Goal: Task Accomplishment & Management: Complete application form

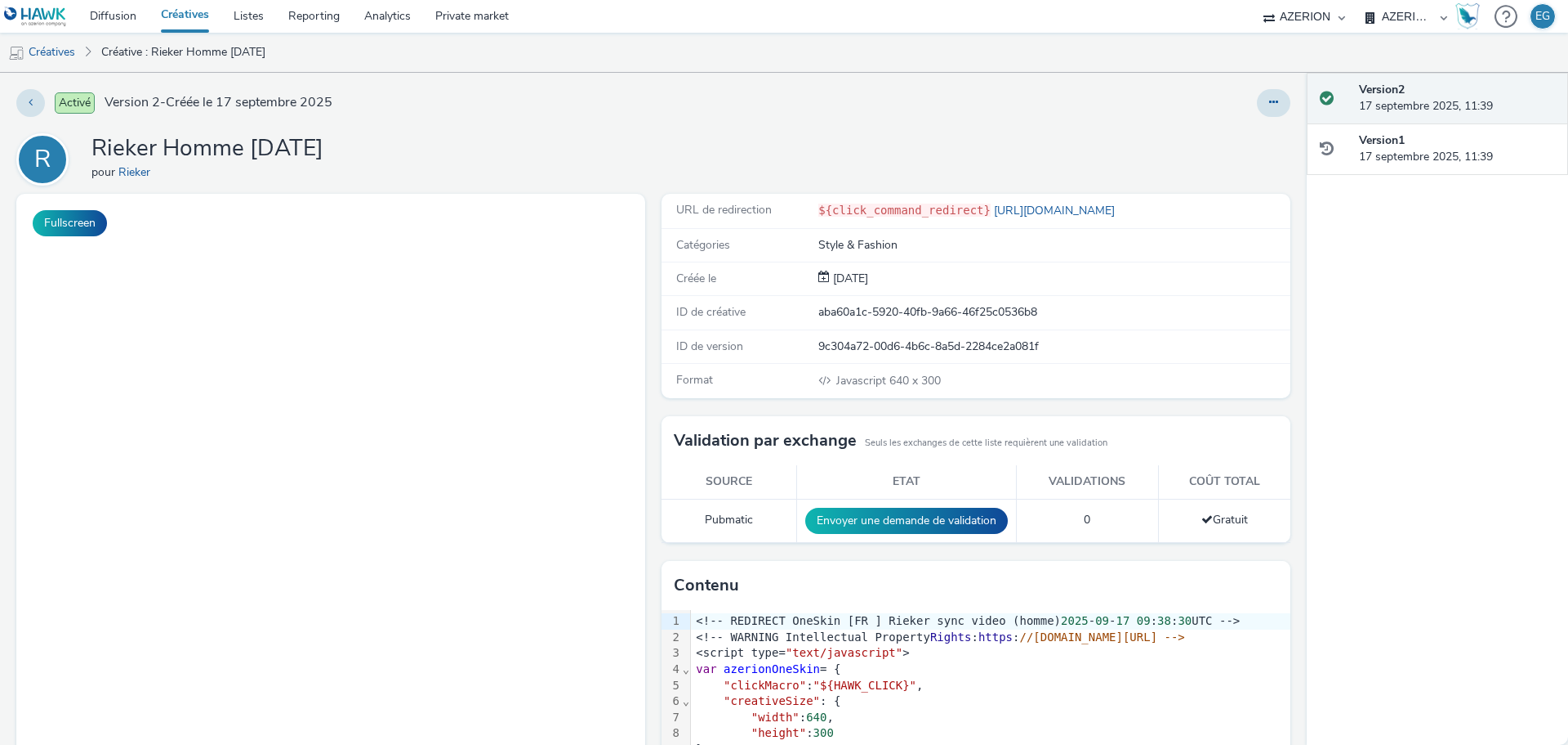
select select "79162ed7-0017-4339-93b0-3399b708648f"
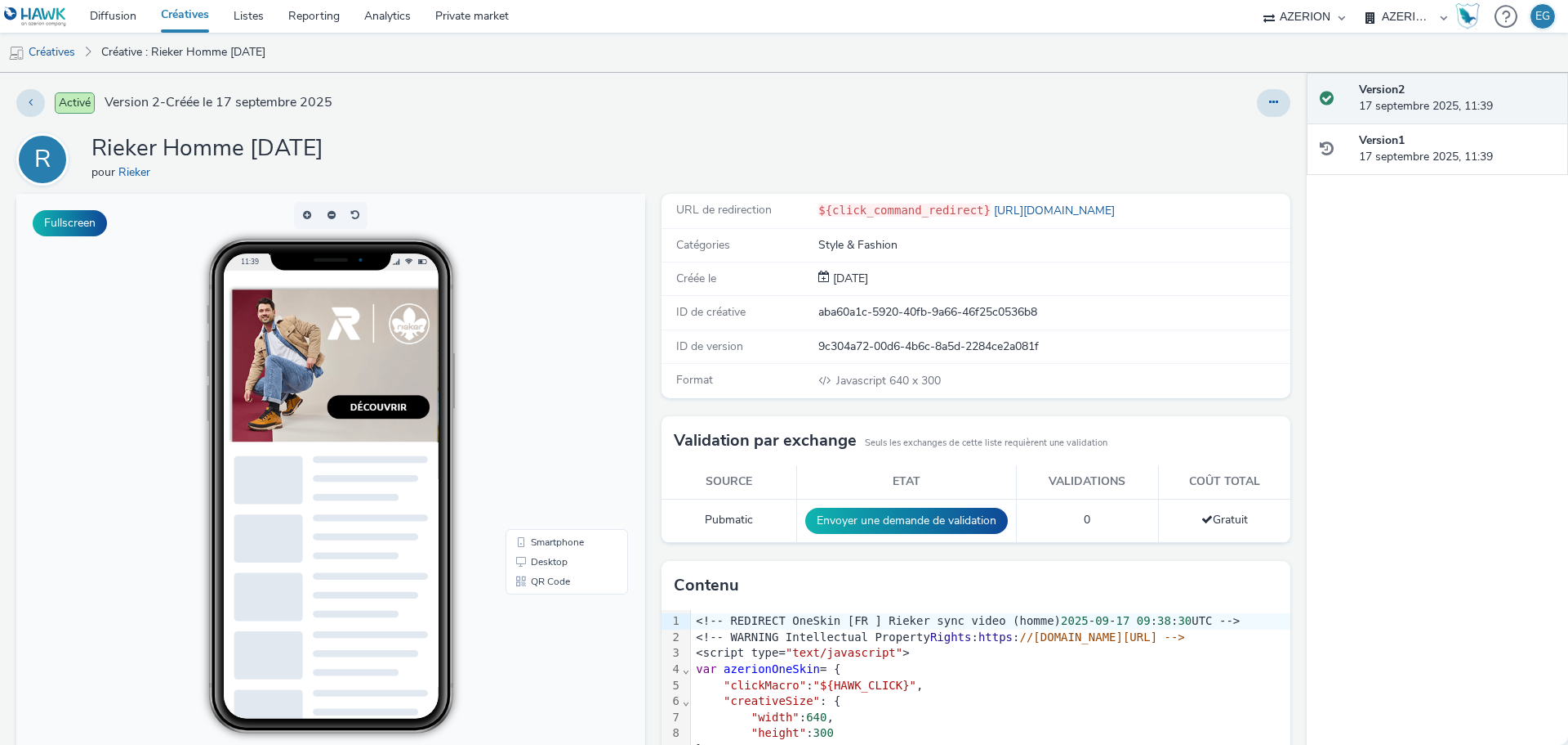
click at [196, 10] on link "Créatives" at bounding box center [184, 16] width 72 height 33
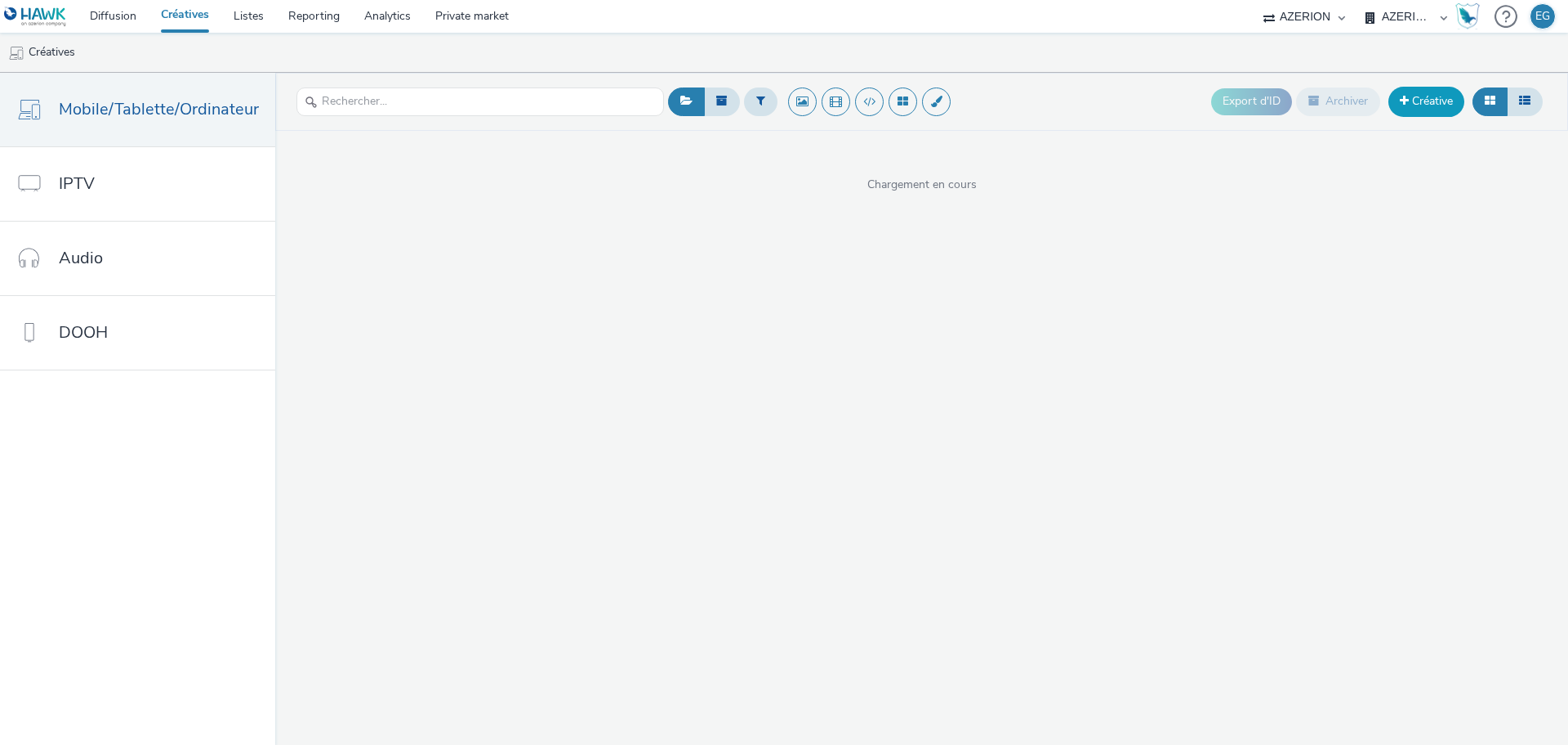
click at [1420, 101] on link "Créative" at bounding box center [1426, 101] width 76 height 29
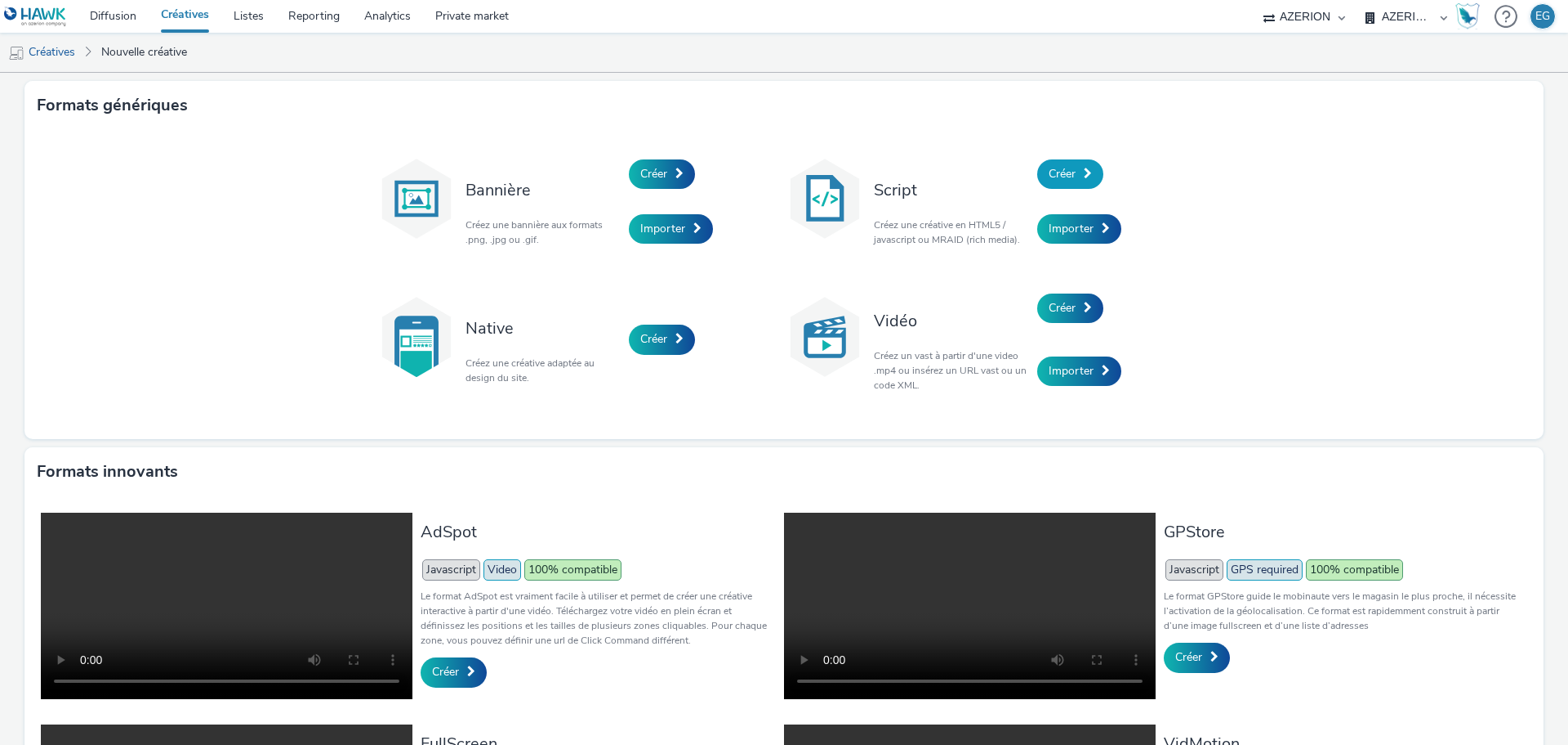
click at [1056, 180] on span "Créer" at bounding box center [1062, 173] width 27 height 16
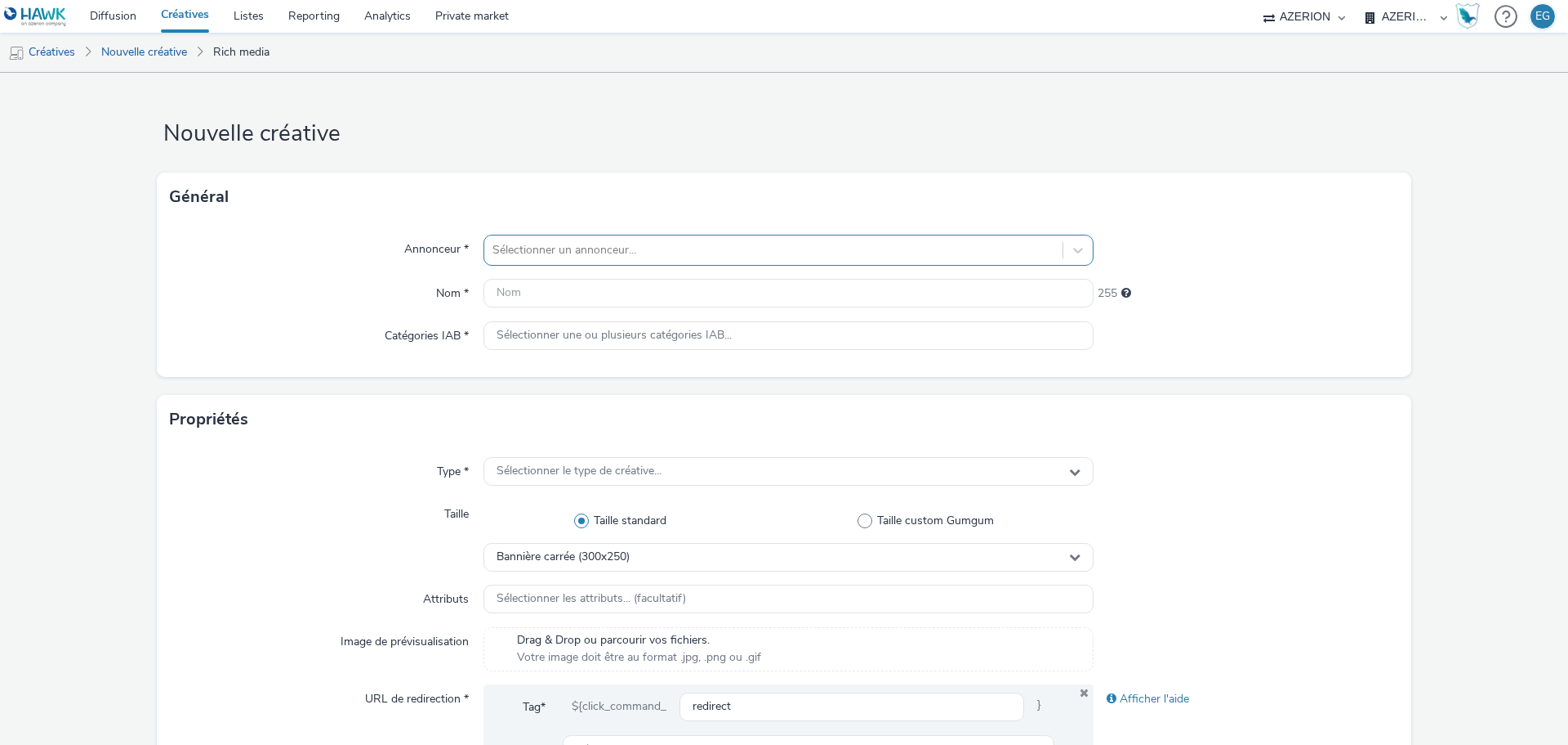
click at [517, 246] on div at bounding box center [774, 249] width 562 height 20
type input "bleu"
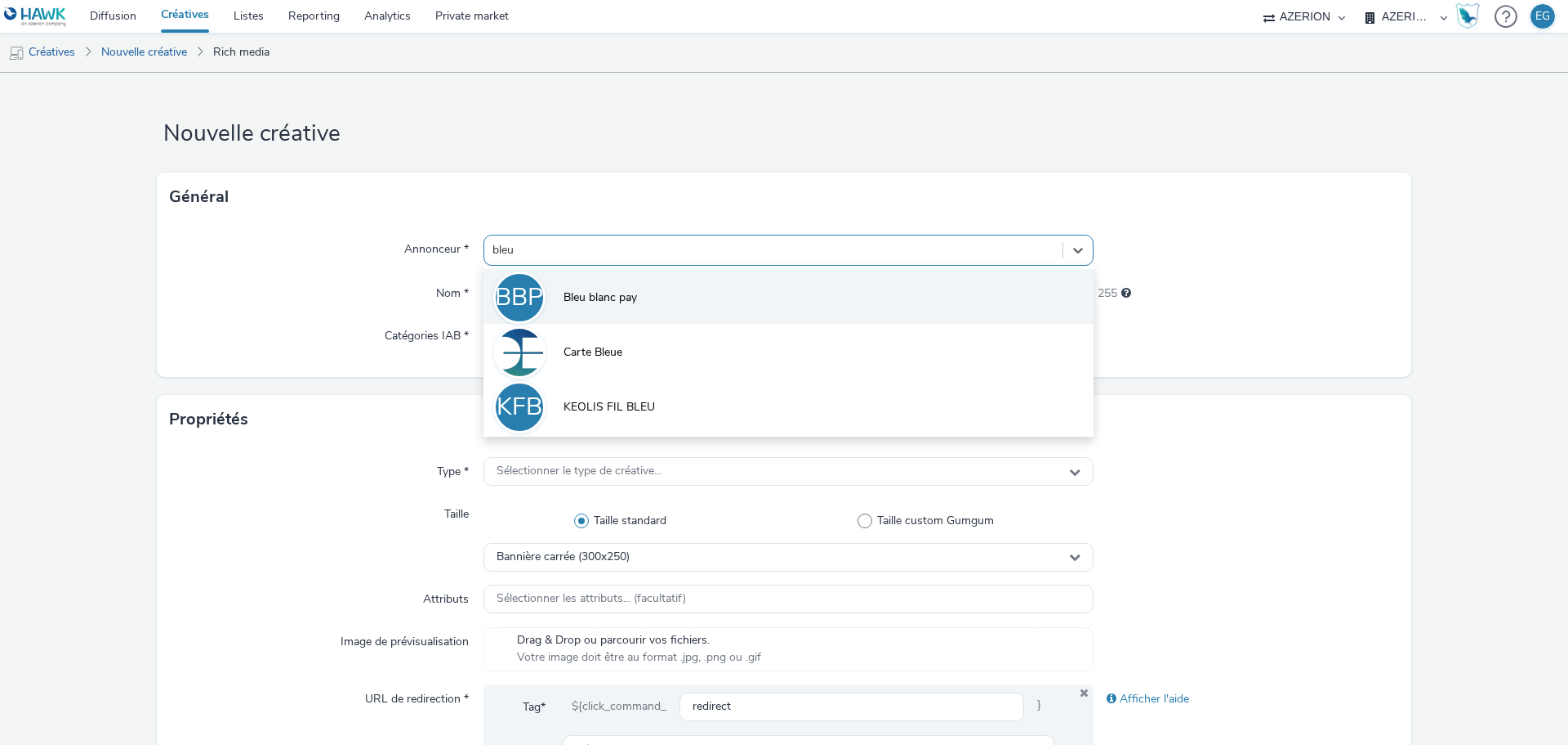
click at [540, 278] on li "BBP Bleu blanc pay" at bounding box center [788, 296] width 610 height 55
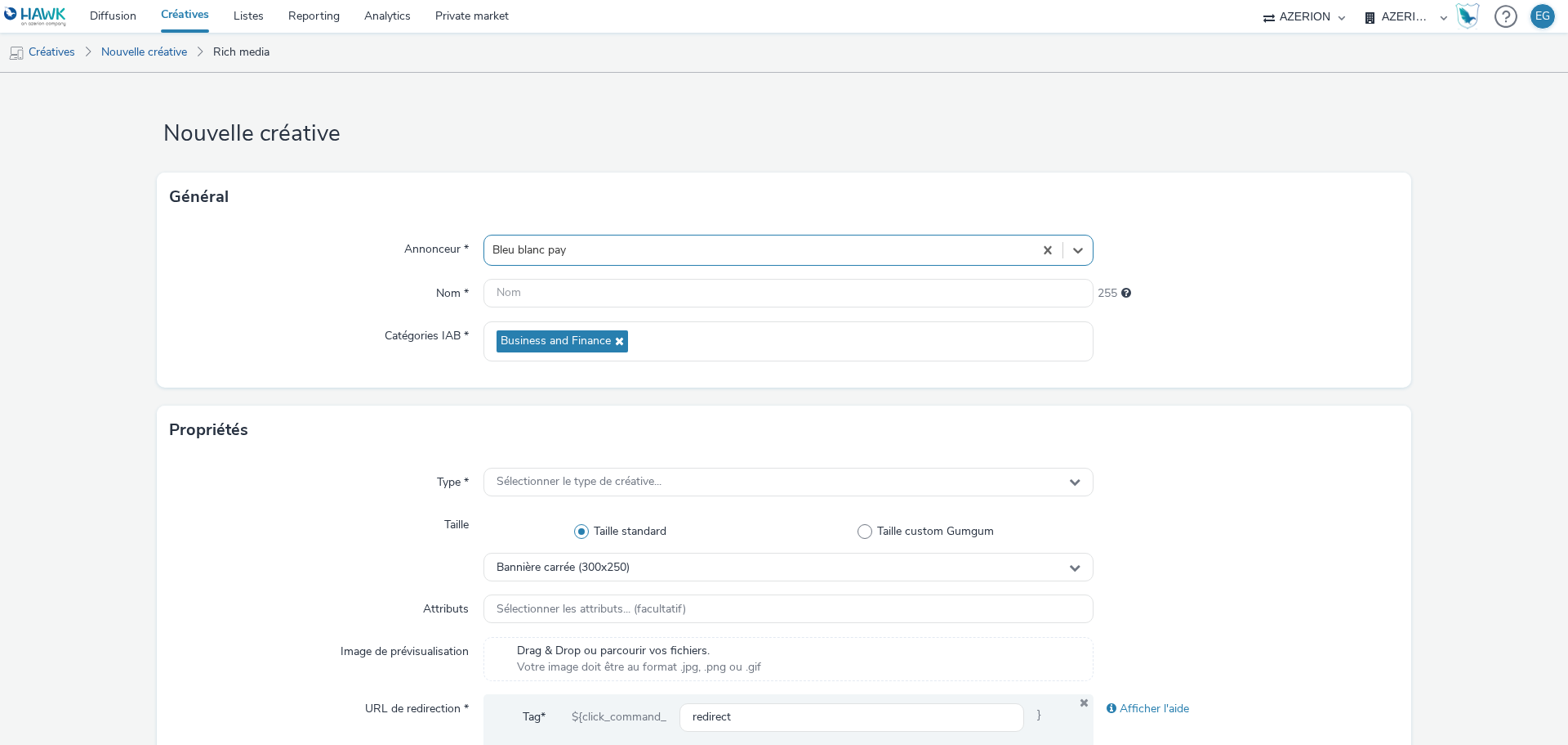
click at [385, 279] on div "Nom *" at bounding box center [327, 293] width 314 height 29
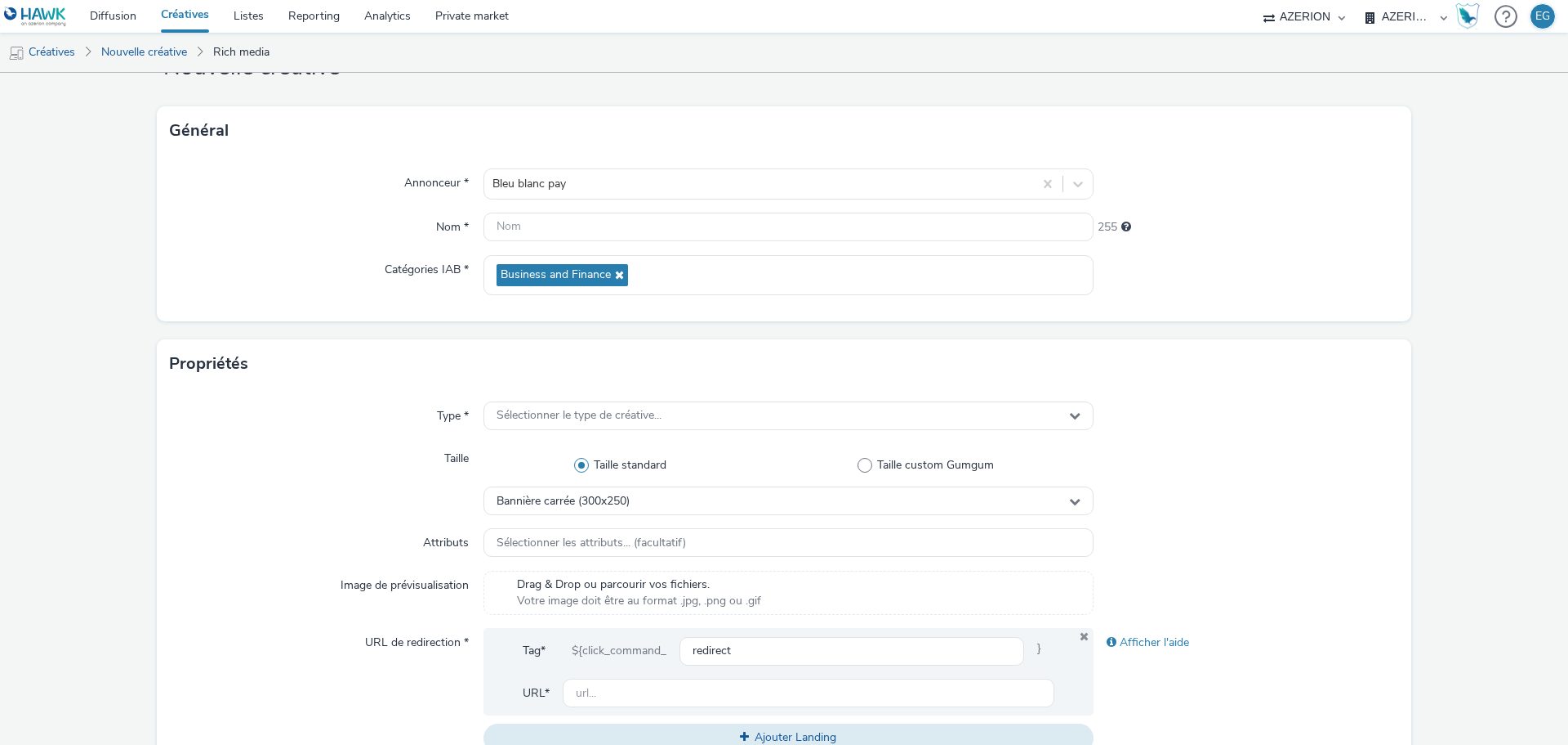
scroll to position [164, 0]
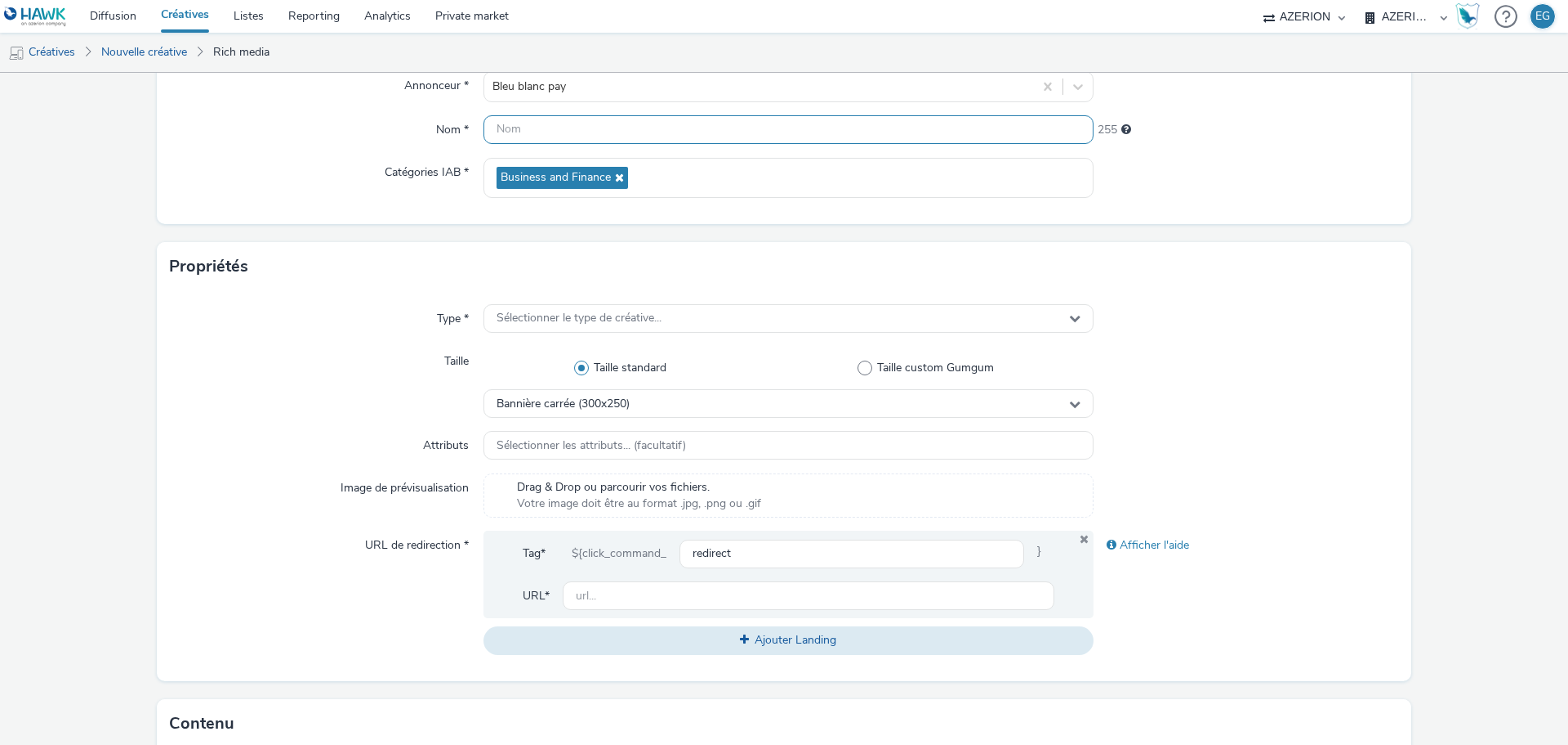
click at [539, 135] on input "text" at bounding box center [788, 130] width 610 height 28
type input "Bleu blanc pay 1"
click at [539, 325] on span "Sélectionner le type de créative..." at bounding box center [579, 318] width 165 height 14
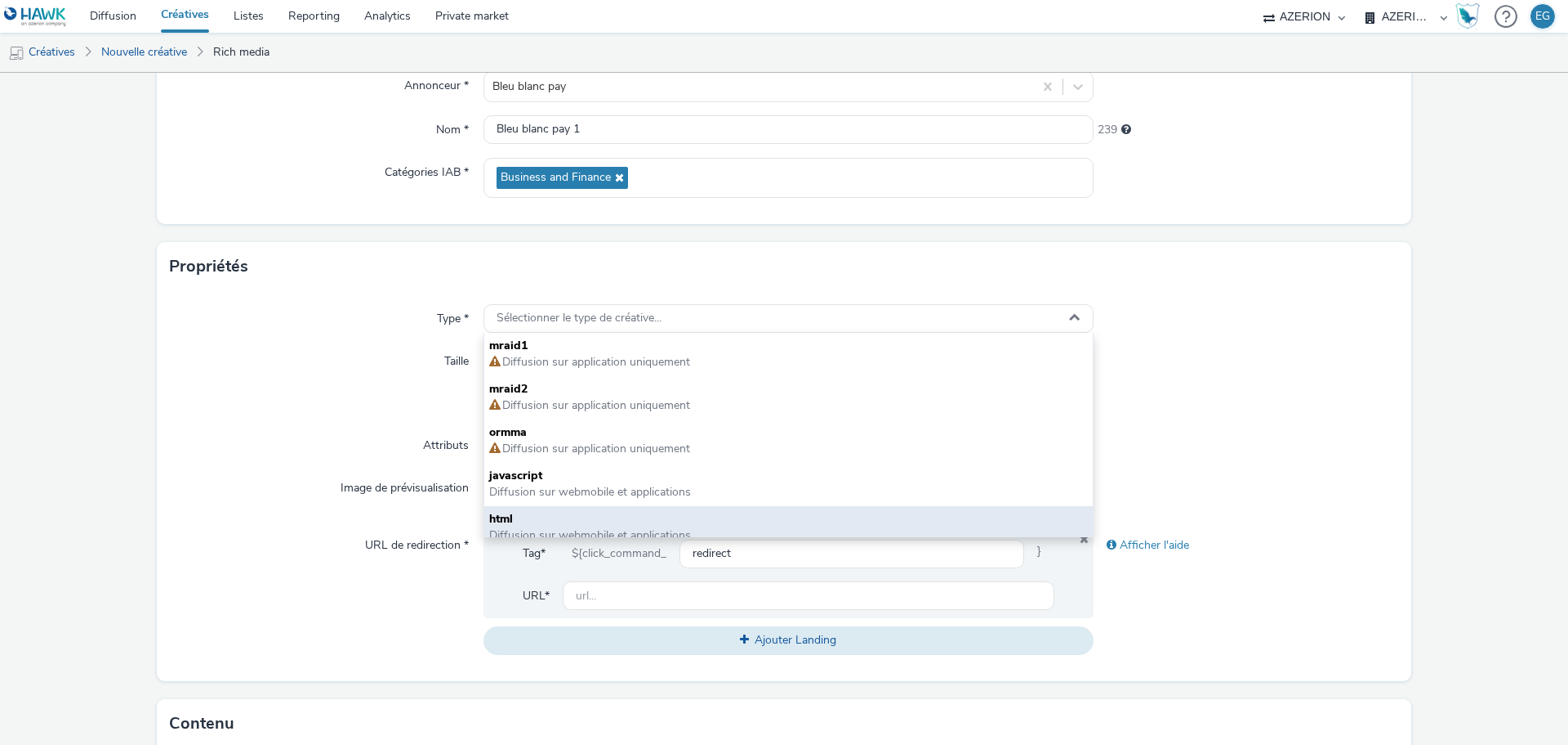
click at [550, 515] on span "html" at bounding box center [788, 518] width 599 height 16
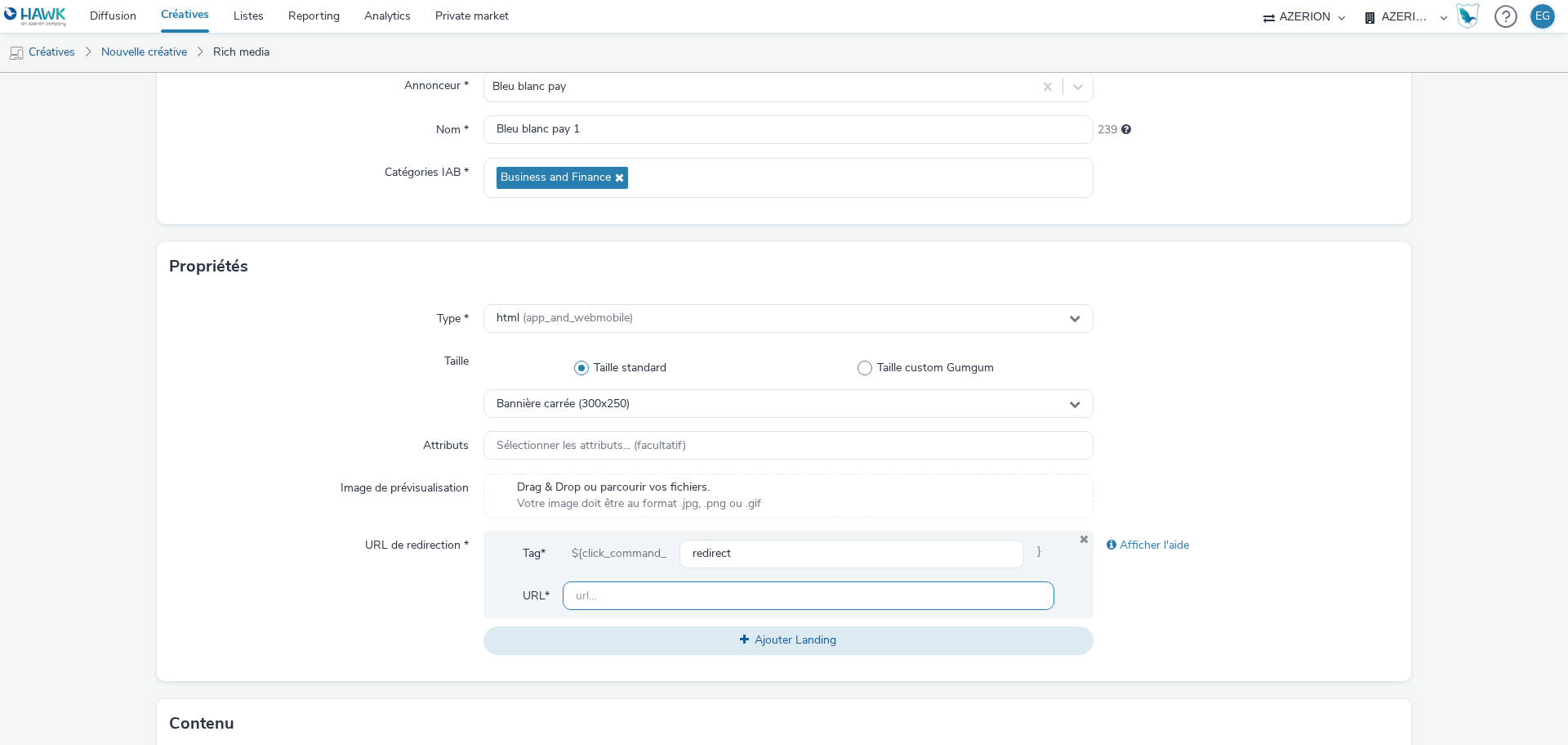
click at [614, 601] on input "text" at bounding box center [808, 595] width 492 height 28
paste input "[URL][DOMAIN_NAME]"
type input "[URL][DOMAIN_NAME]"
click at [574, 367] on span at bounding box center [582, 368] width 15 height 15
click at [619, 367] on input "Taille standard" at bounding box center [624, 368] width 10 height 10
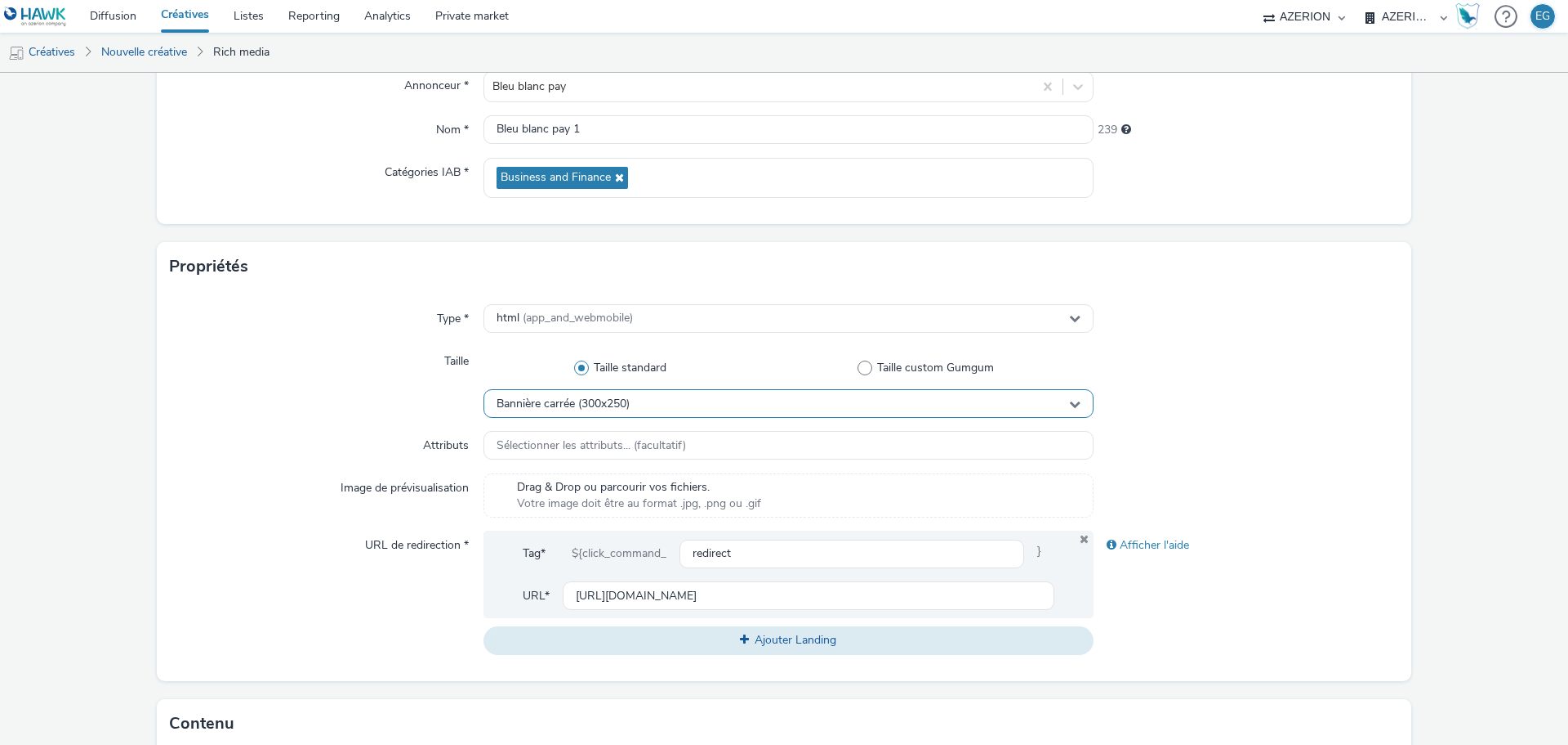
click at [565, 405] on span "Bannière carrée (300x250)" at bounding box center [563, 404] width 133 height 14
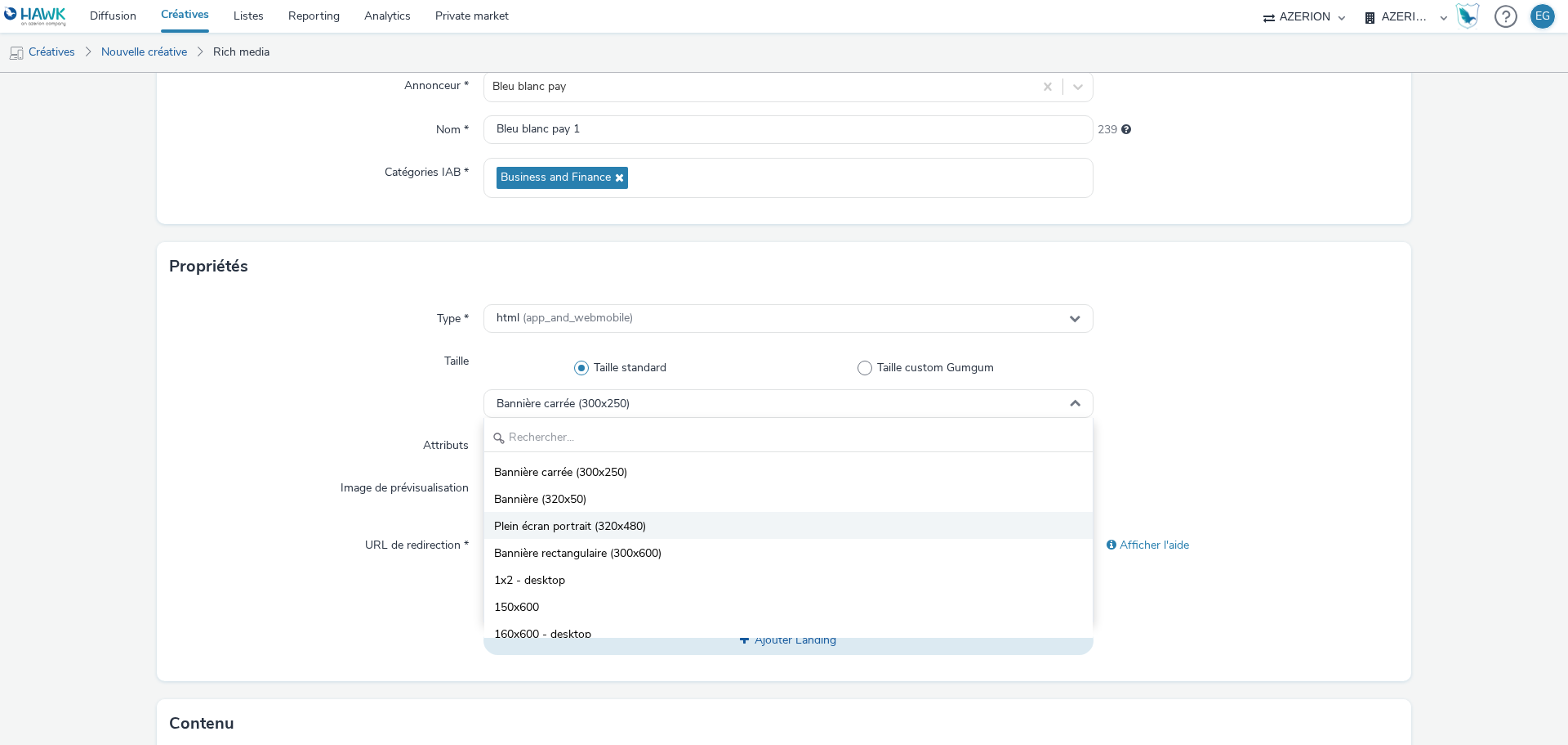
click at [557, 518] on span "Plein écran portrait (320x480)" at bounding box center [571, 526] width 152 height 16
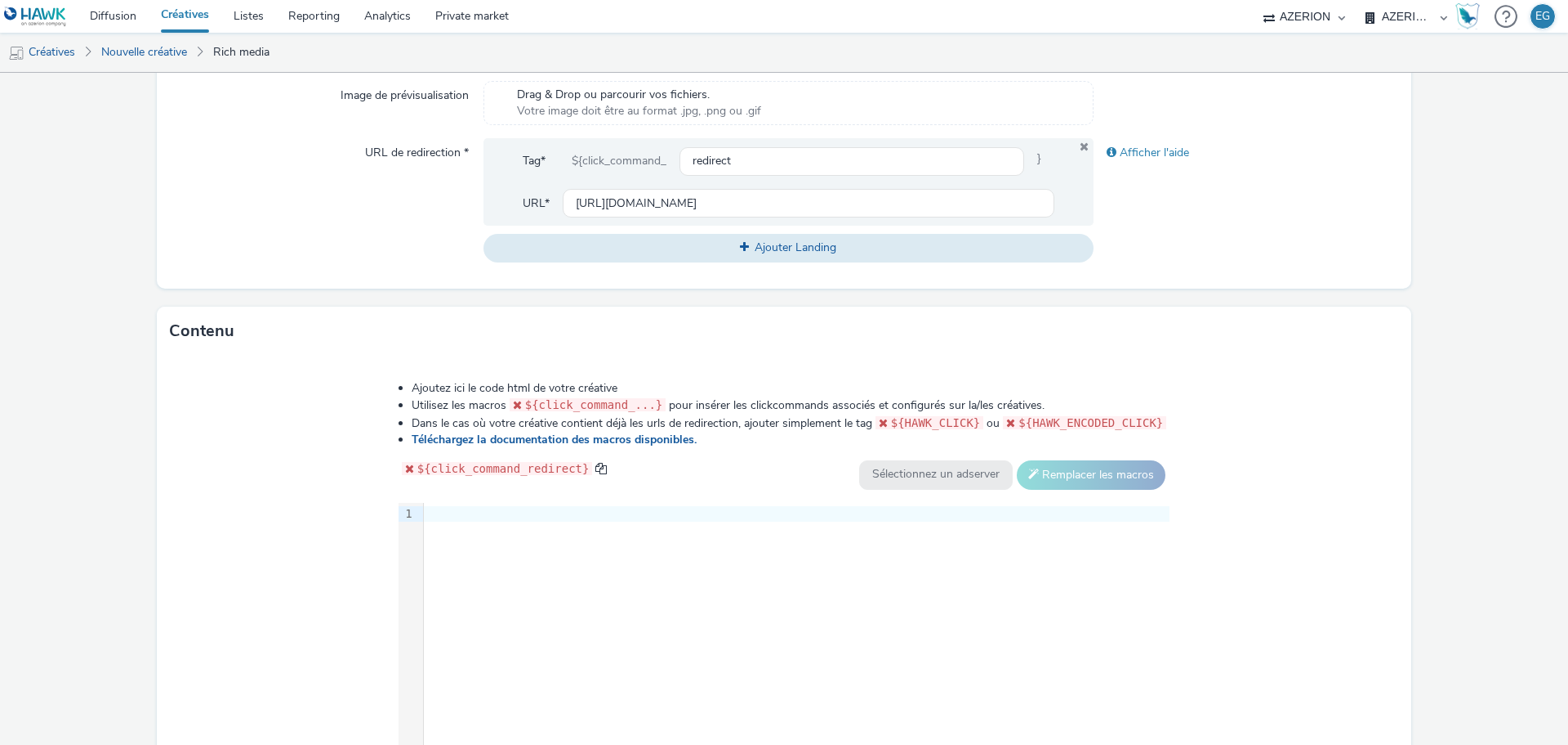
scroll to position [572, 0]
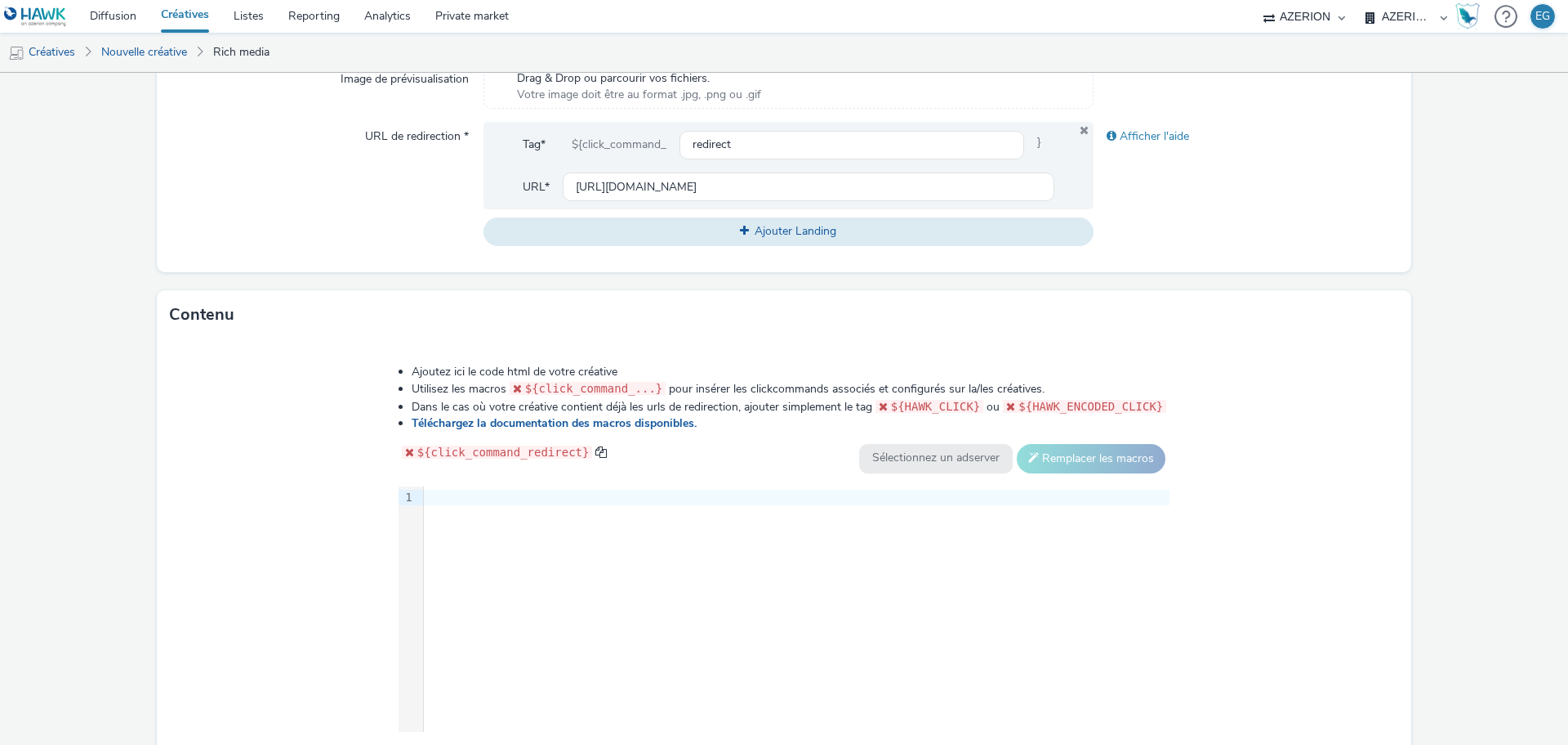
drag, startPoint x: 609, startPoint y: 539, endPoint x: 644, endPoint y: 608, distance: 77.4
click at [609, 539] on div "9 1 ›" at bounding box center [784, 609] width 772 height 246
click at [604, 614] on div "9 1 ›" at bounding box center [784, 609] width 772 height 246
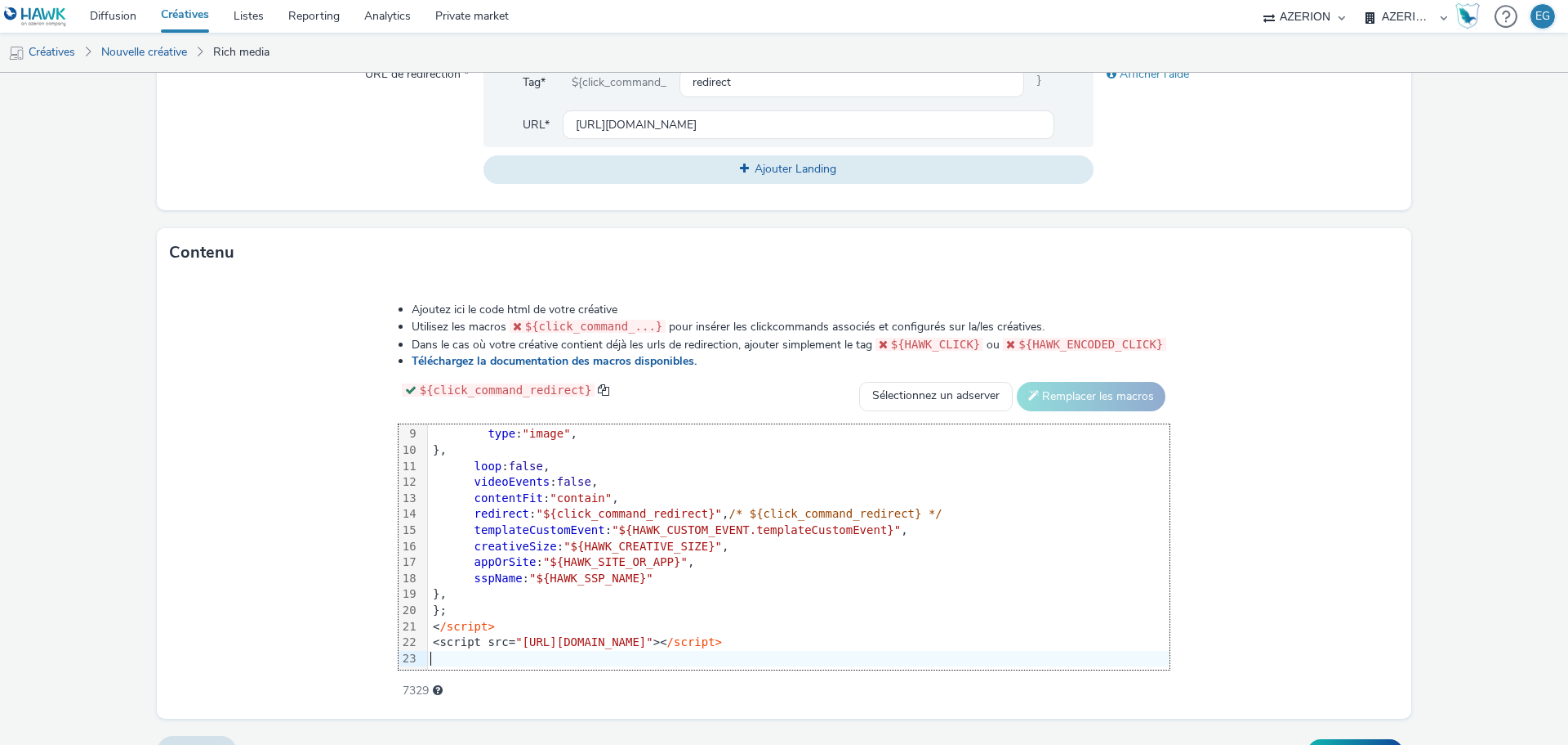
scroll to position [668, 0]
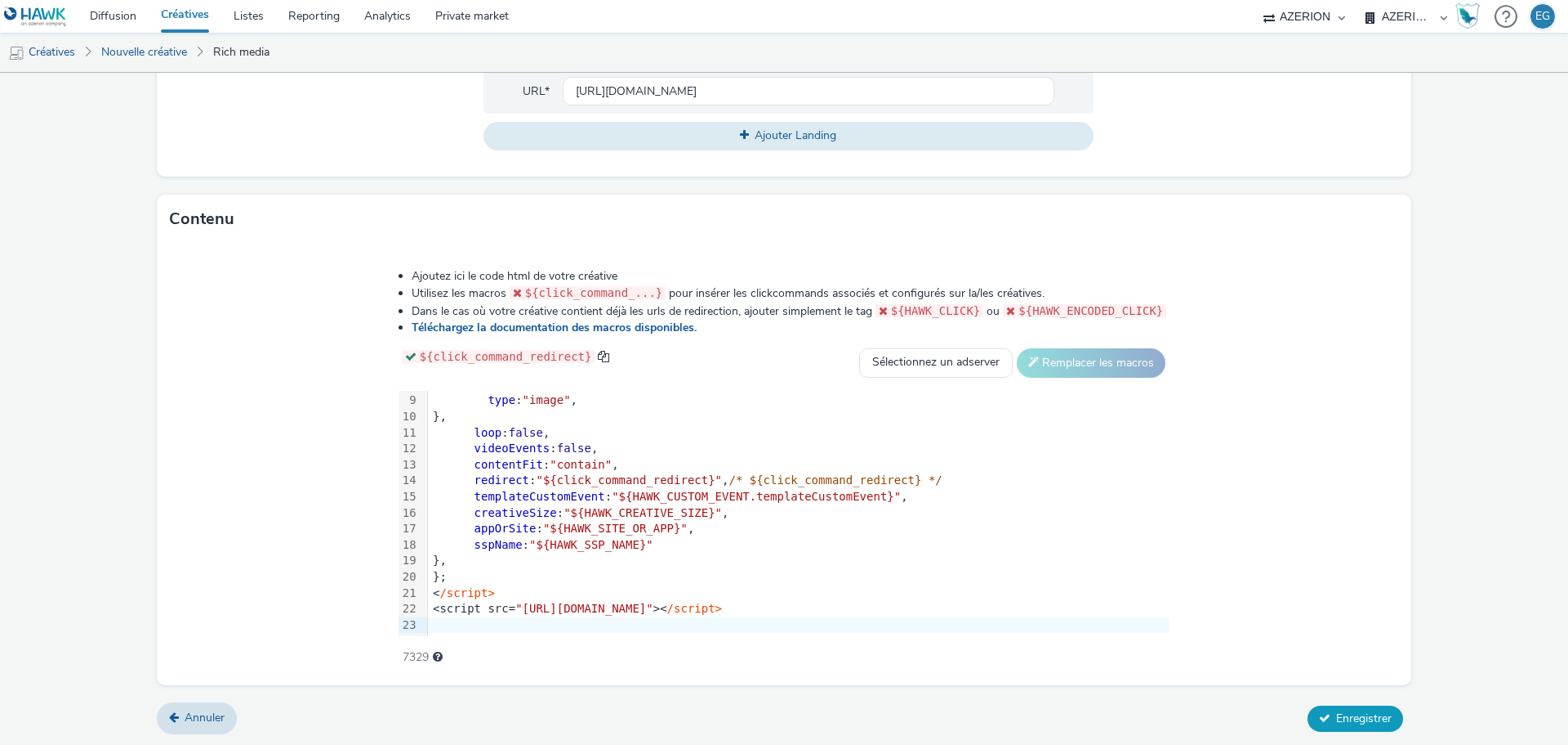
click at [1337, 710] on span "Enregistrer" at bounding box center [1364, 718] width 55 height 16
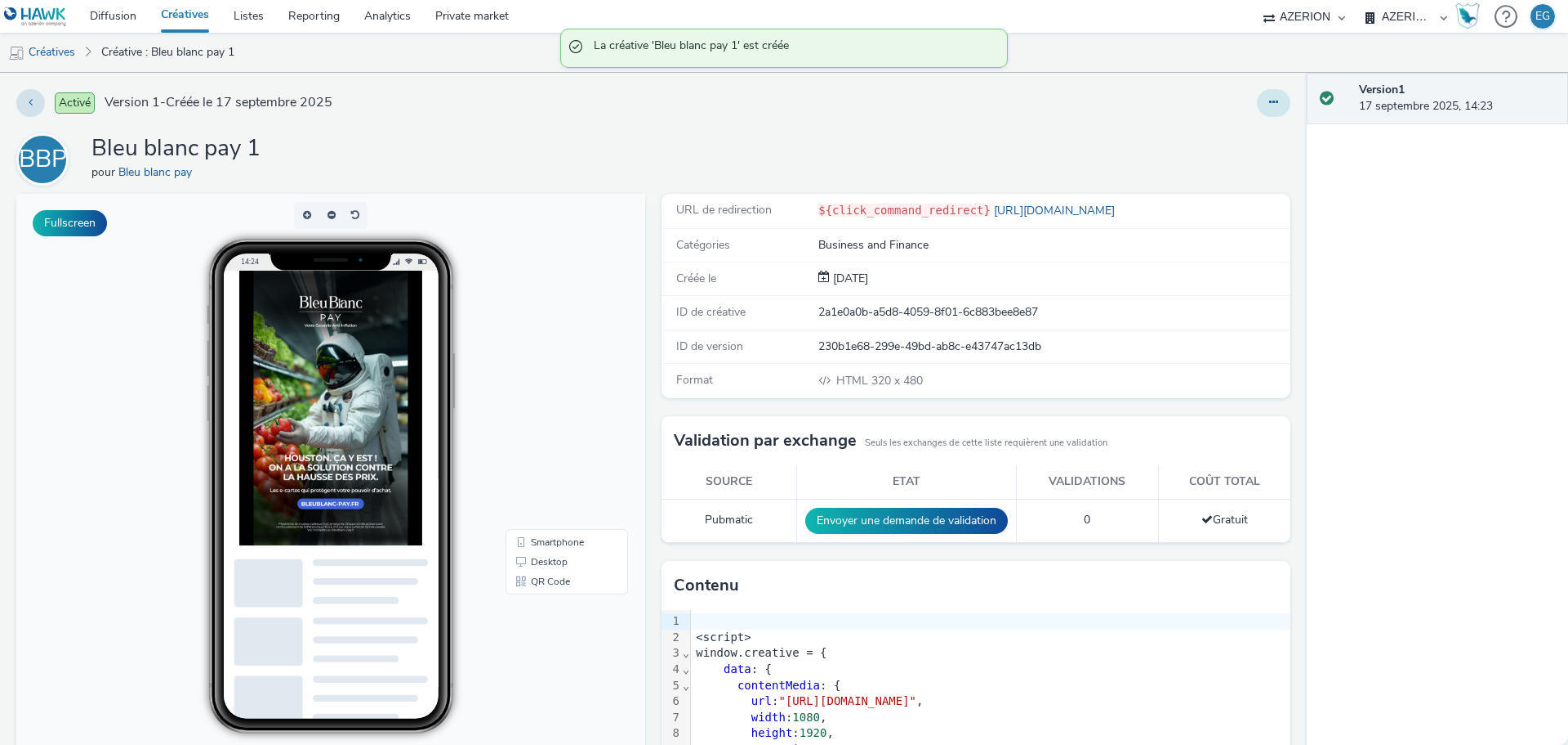
click at [1266, 105] on button at bounding box center [1274, 103] width 34 height 28
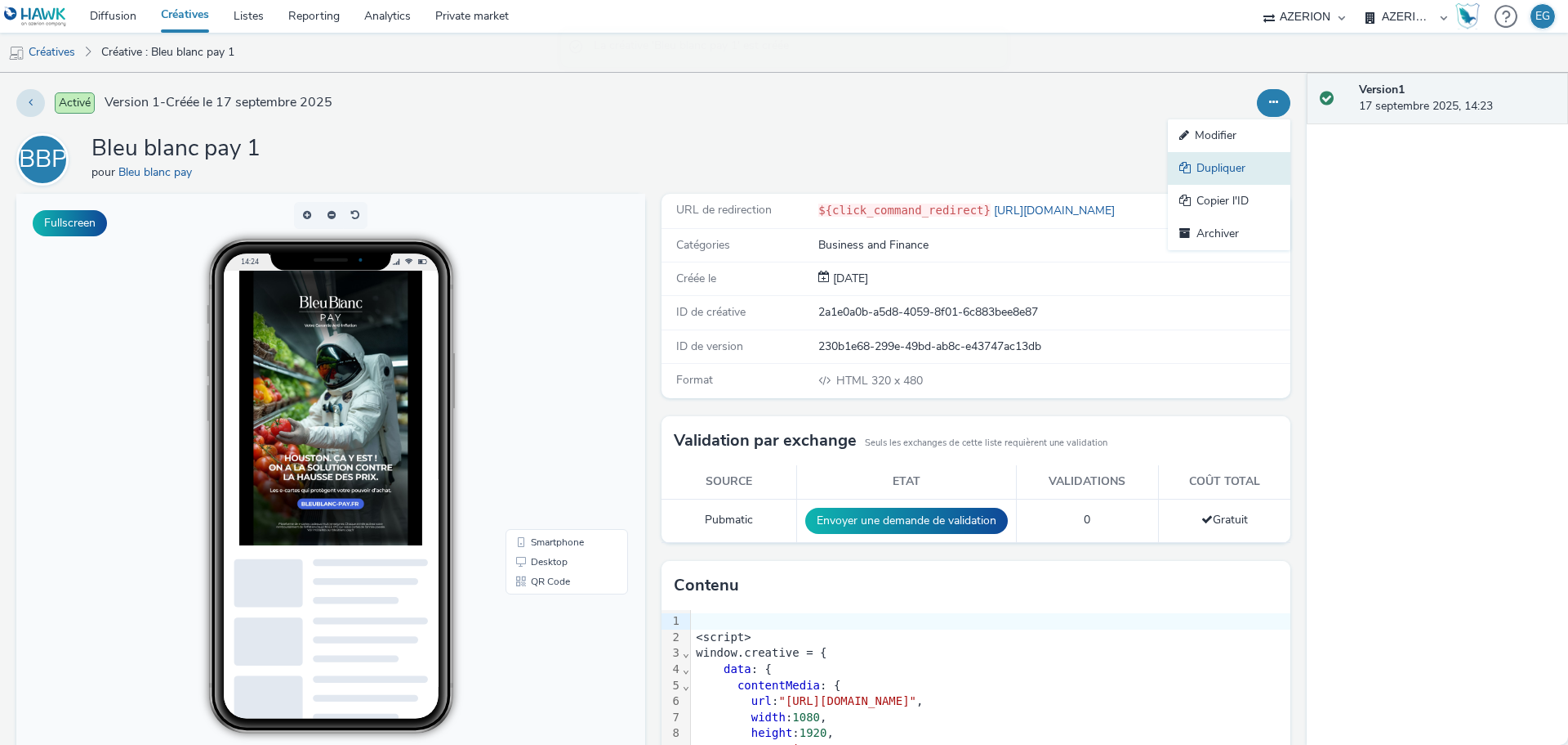
click at [1224, 166] on link "Dupliquer" at bounding box center [1230, 168] width 122 height 33
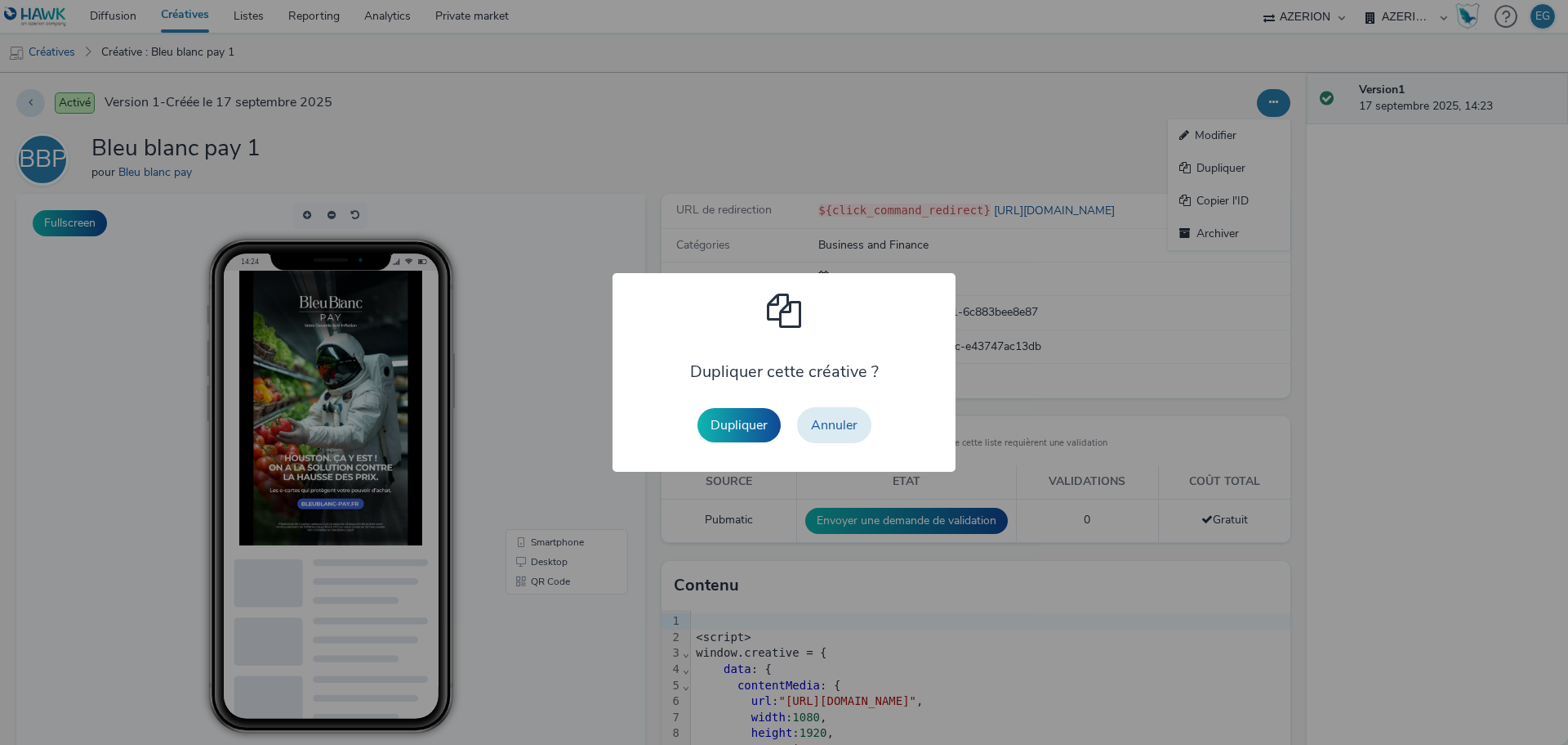
click at [743, 445] on div "Dupliquer Annuler" at bounding box center [784, 425] width 190 height 53
click at [745, 425] on button "Dupliquer" at bounding box center [739, 425] width 84 height 34
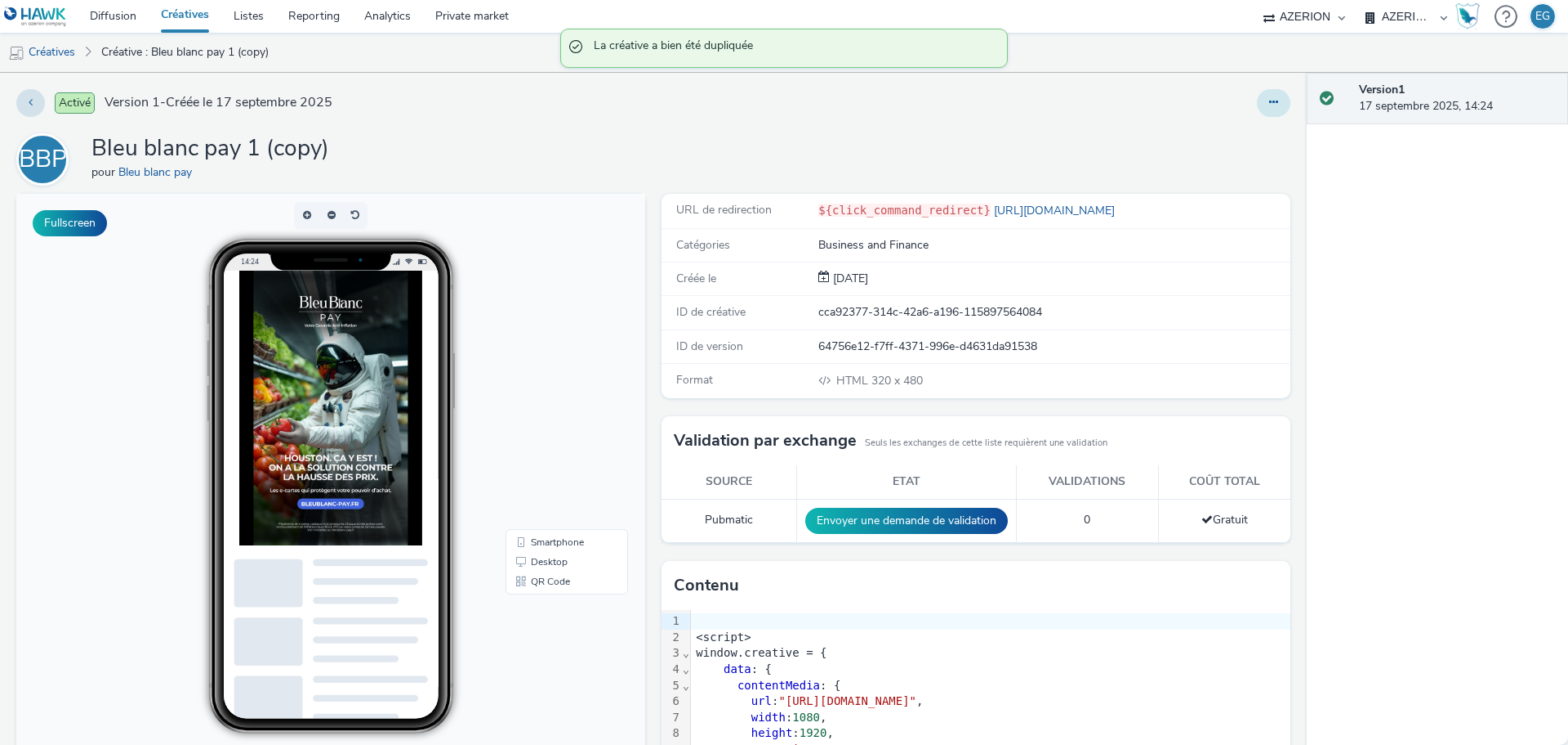
click at [1257, 101] on button at bounding box center [1274, 103] width 34 height 28
click at [1225, 140] on link "Modifier" at bounding box center [1230, 135] width 122 height 33
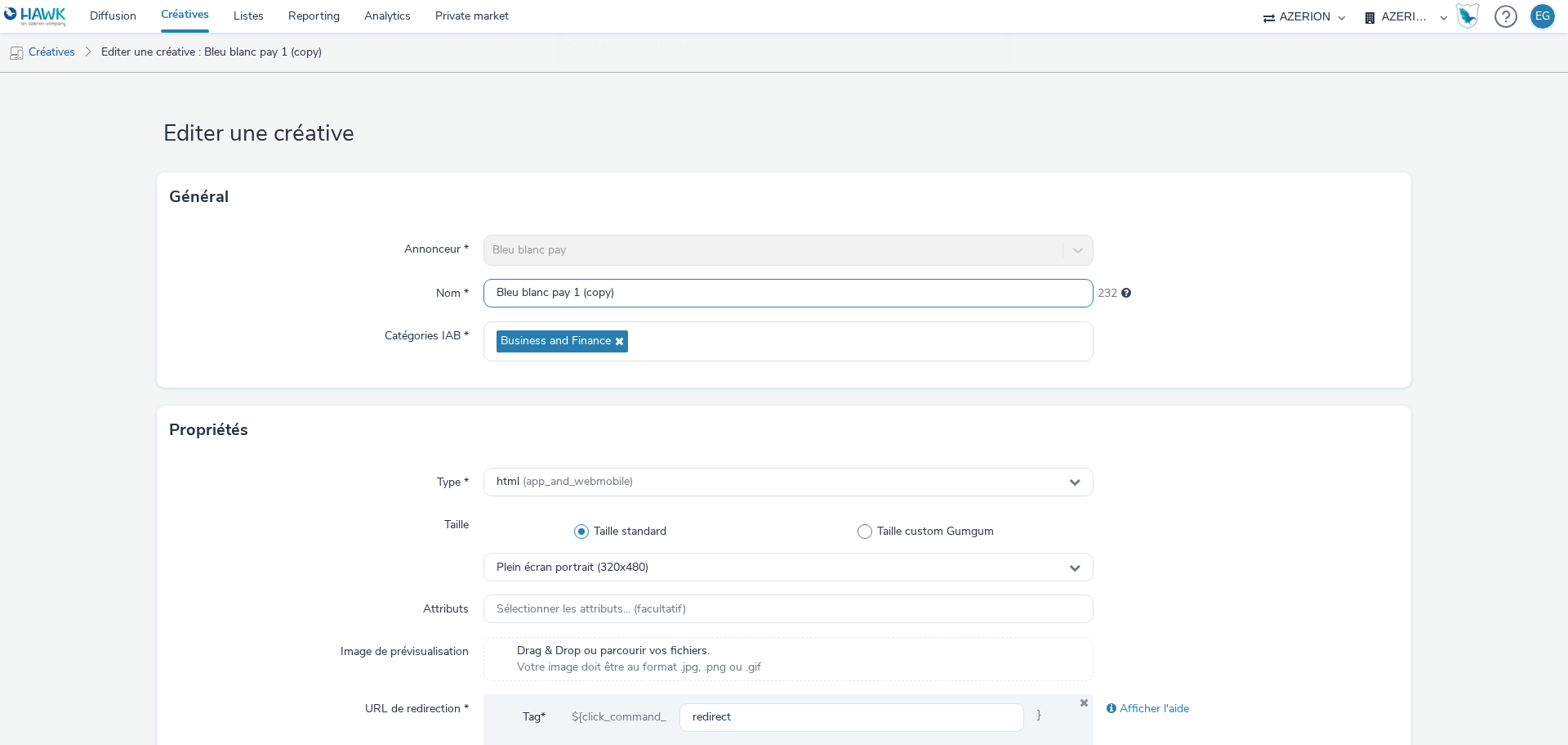
drag, startPoint x: 620, startPoint y: 290, endPoint x: 571, endPoint y: 293, distance: 49.1
click at [571, 293] on input "Bleu blanc pay 1 (copy)" at bounding box center [788, 293] width 610 height 28
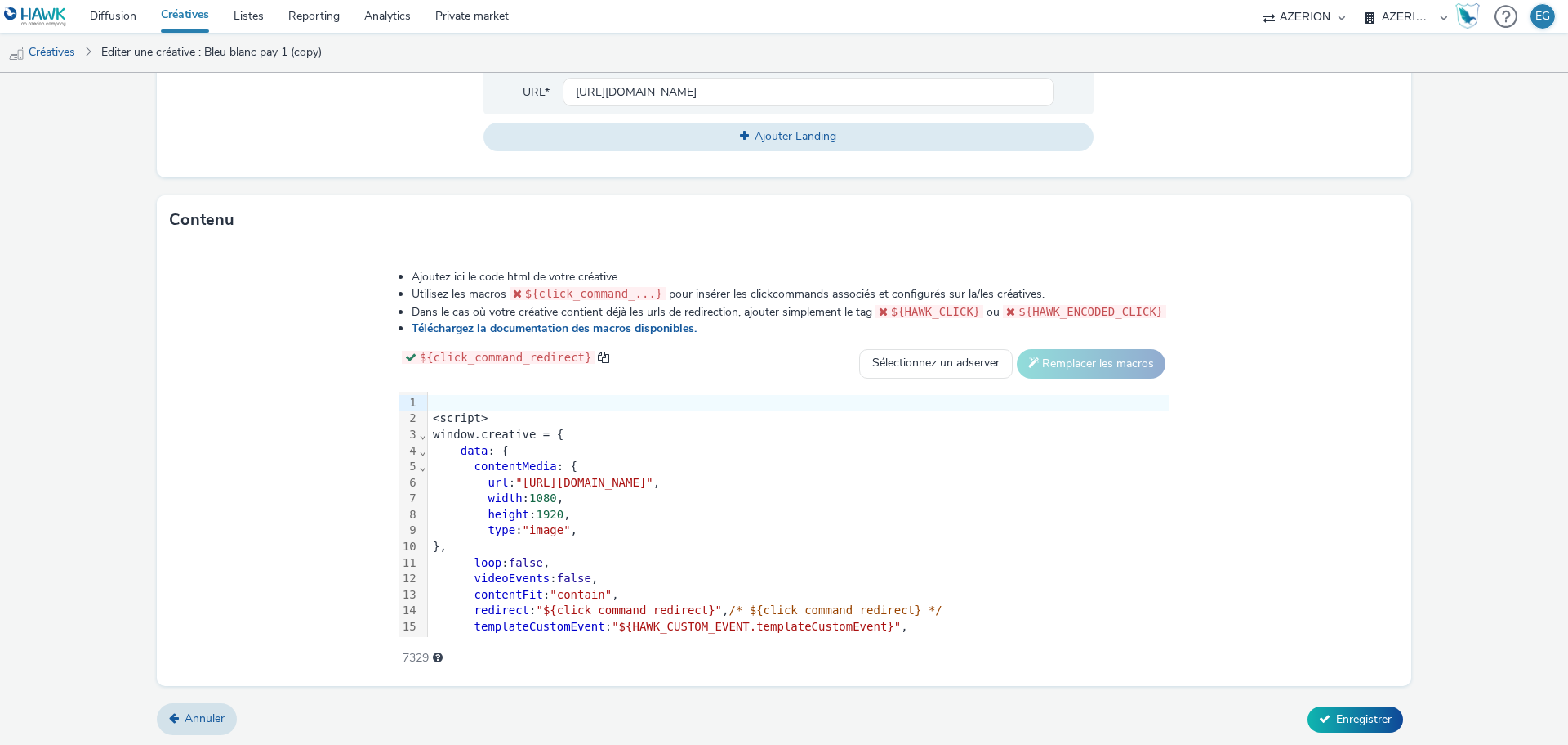
scroll to position [668, 0]
type input "Bleu blanc pay 2"
click at [770, 570] on div "videoEvents : false ," at bounding box center [798, 578] width 742 height 16
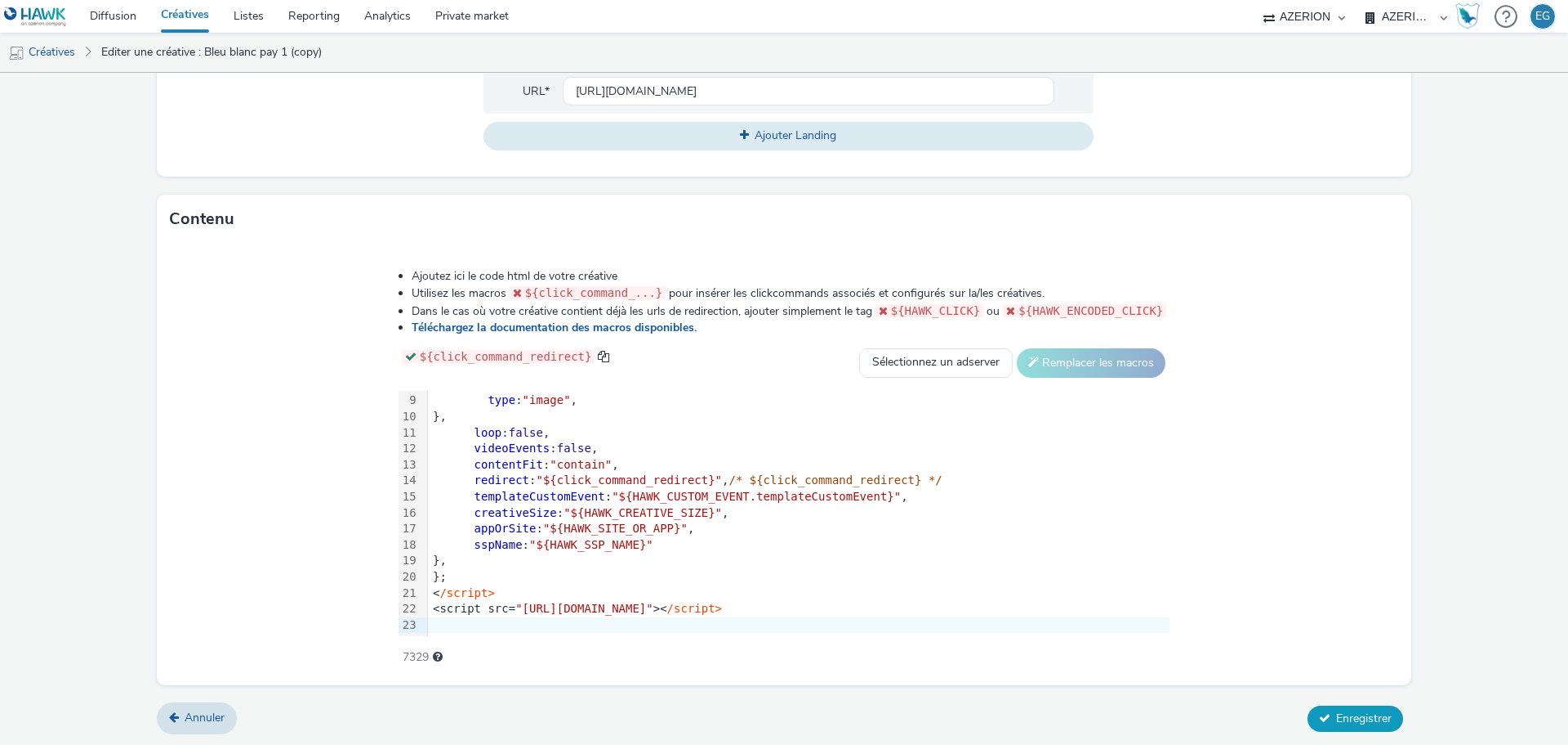
click at [1342, 713] on span "Enregistrer" at bounding box center [1364, 718] width 55 height 16
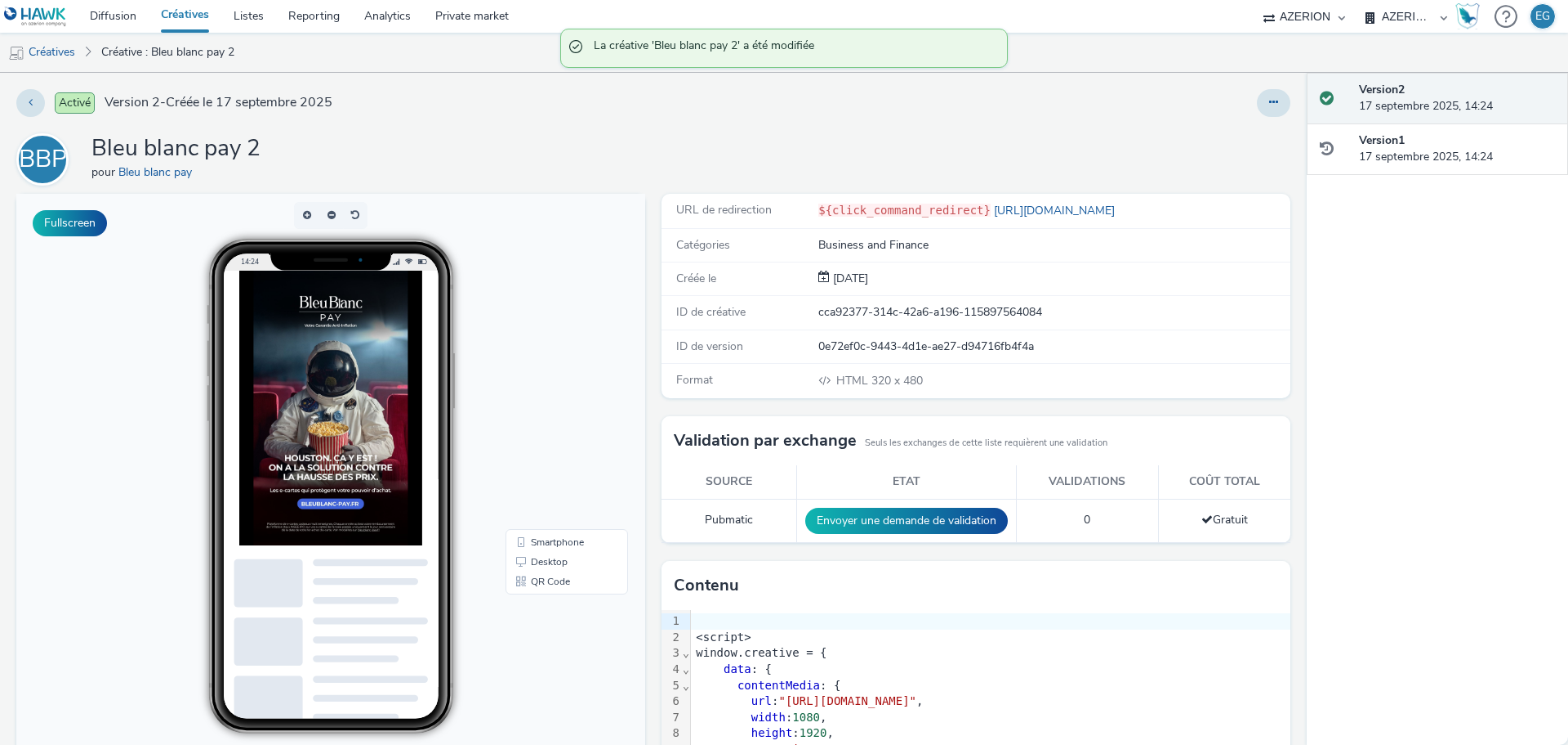
click at [1280, 88] on div "Activé Version 2 - Créée le 17 septembre 2025 BBP Bleu blanc pay 2 pour Bleu bl…" at bounding box center [653, 408] width 1307 height 672
click at [1269, 98] on icon at bounding box center [1274, 103] width 9 height 11
click at [1189, 174] on link "Dupliquer" at bounding box center [1230, 168] width 122 height 33
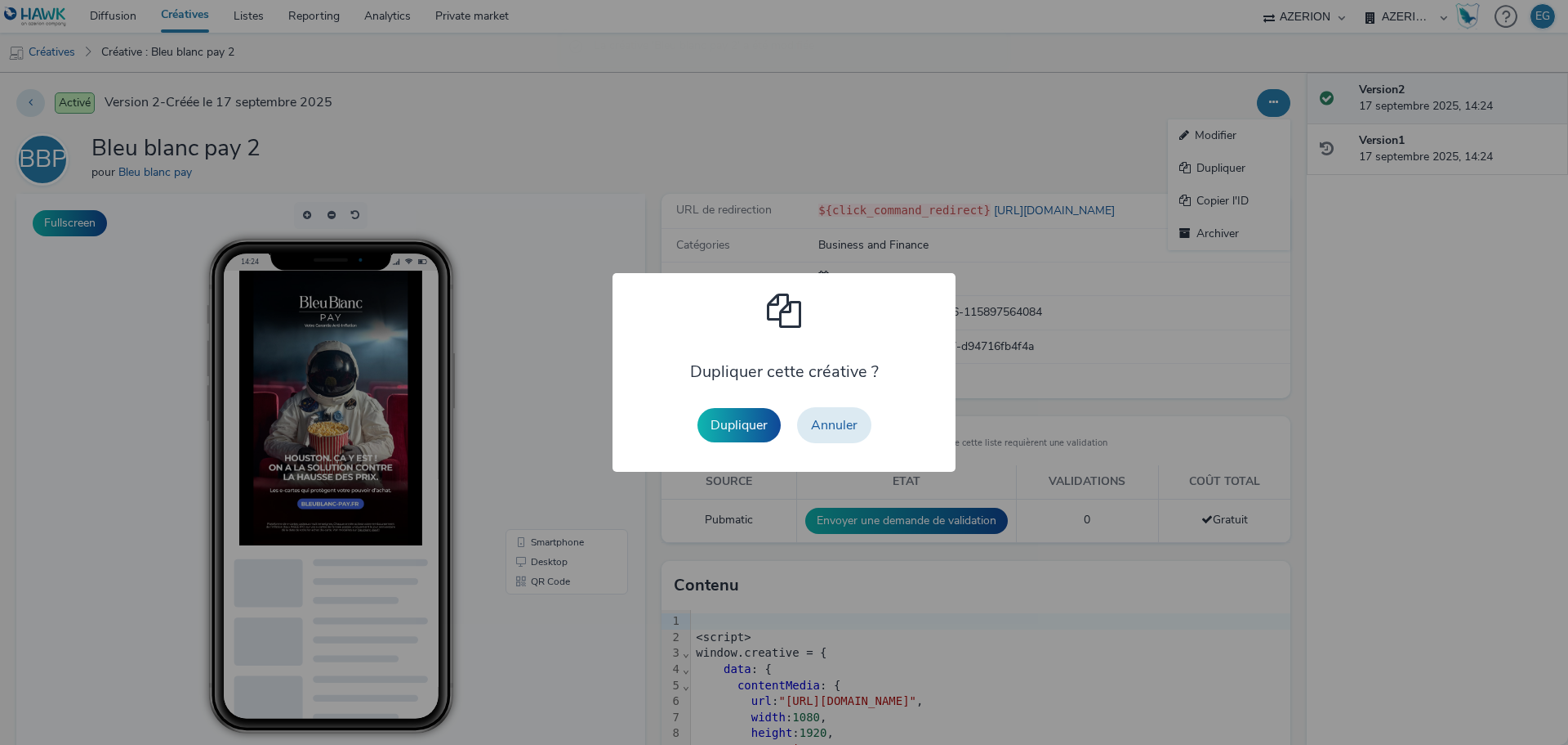
click at [753, 442] on button "Dupliquer" at bounding box center [739, 425] width 84 height 34
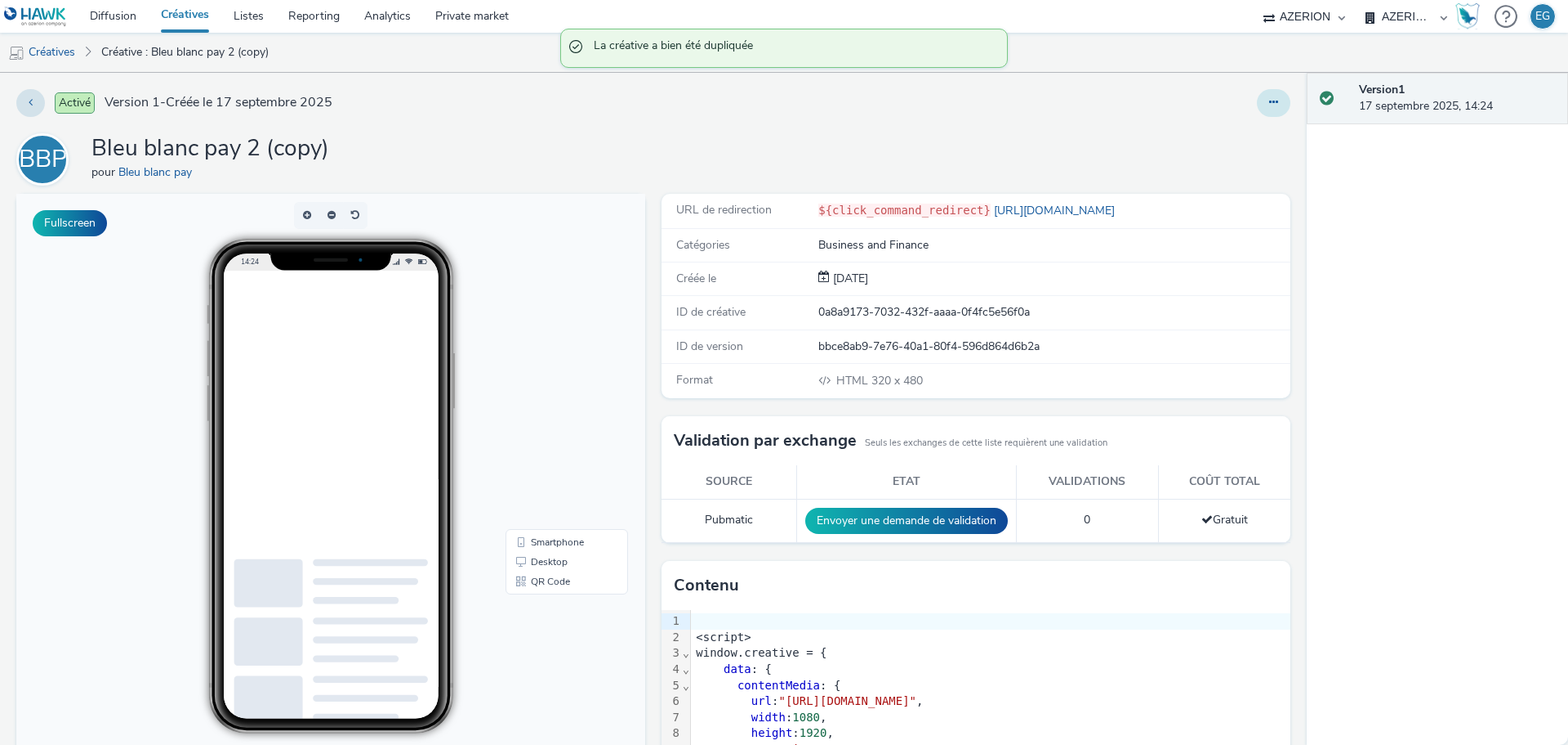
click at [1257, 112] on button at bounding box center [1274, 103] width 34 height 28
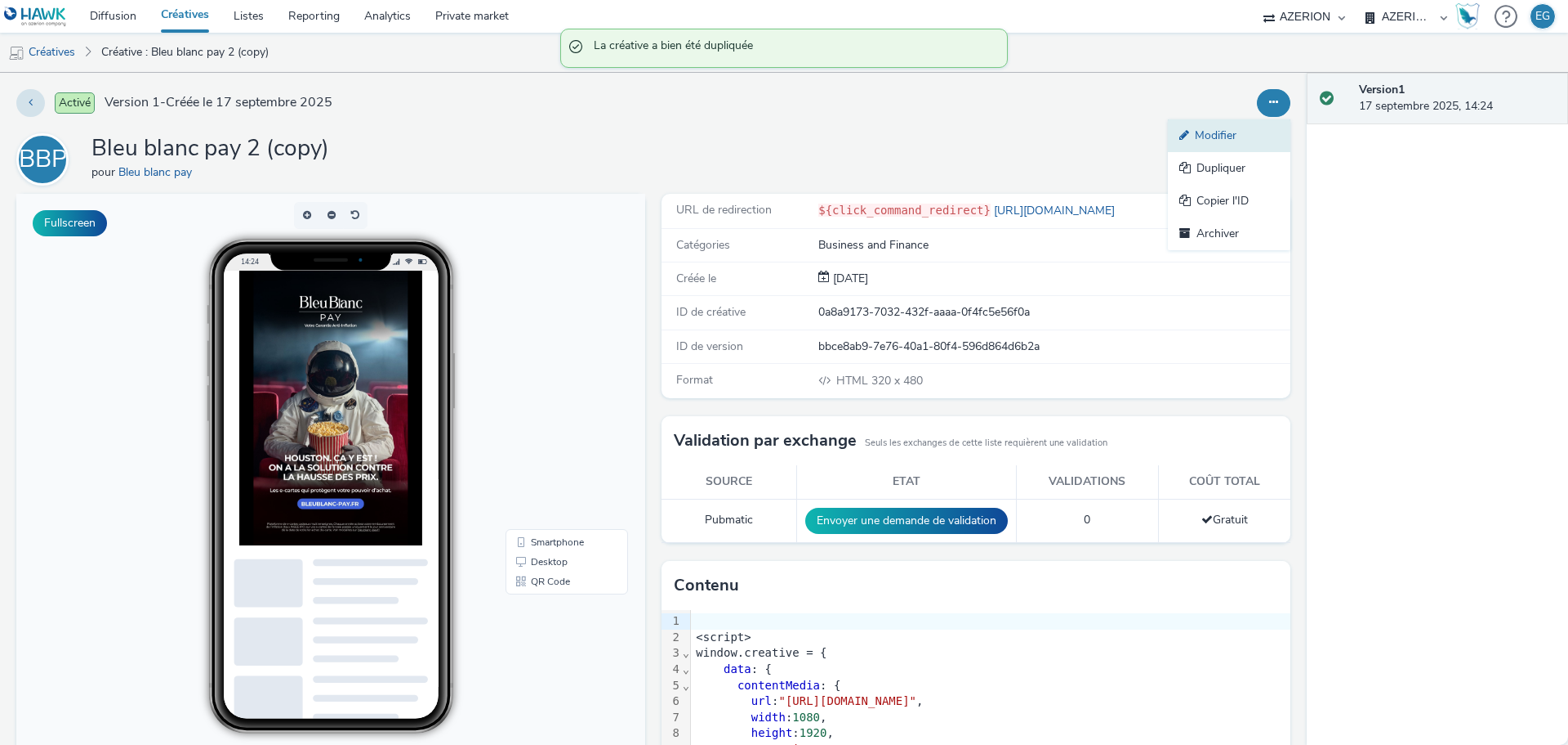
click at [1227, 143] on link "Modifier" at bounding box center [1230, 135] width 122 height 33
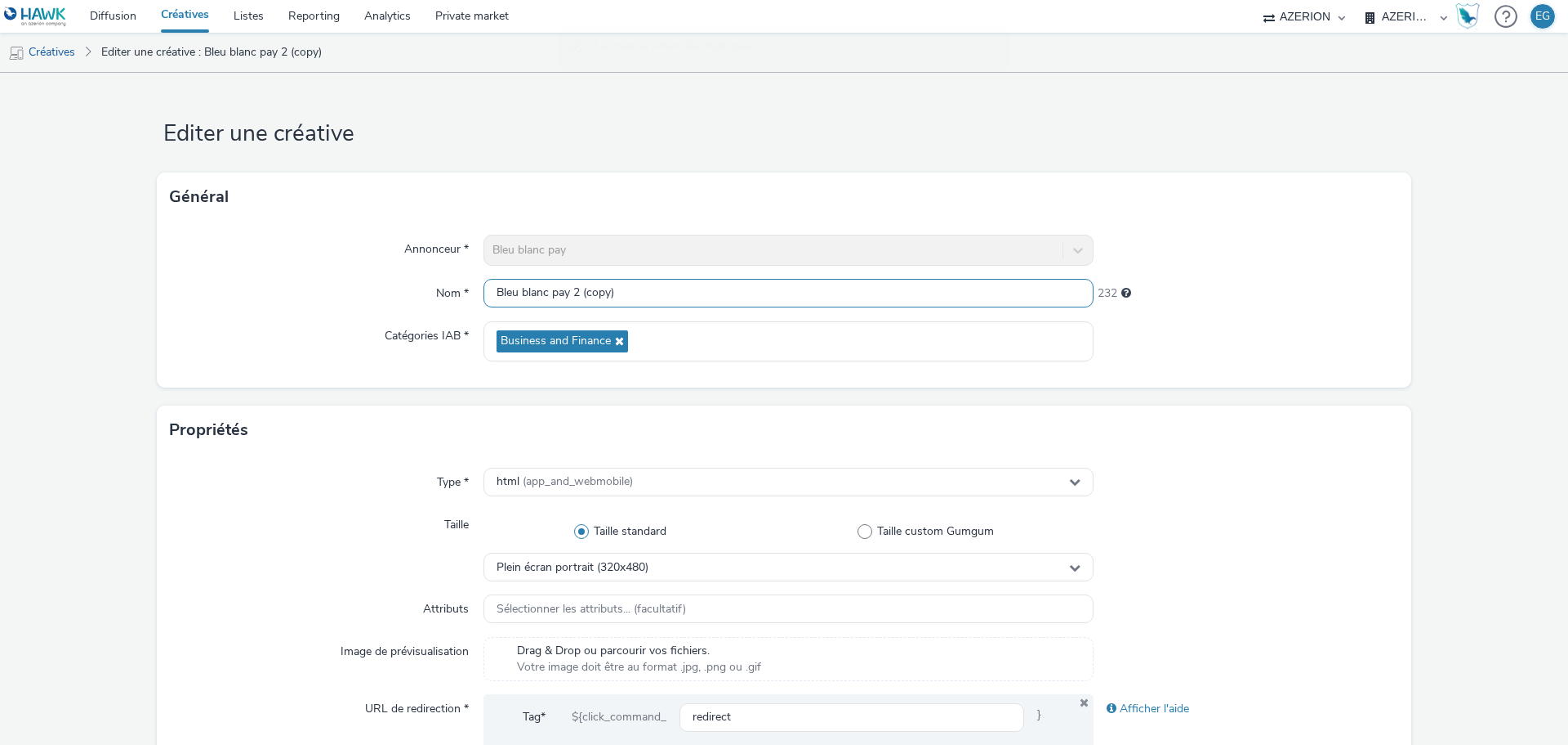
drag, startPoint x: 645, startPoint y: 293, endPoint x: 573, endPoint y: 293, distance: 72.0
click at [573, 293] on input "Bleu blanc pay 2 (copy)" at bounding box center [788, 293] width 610 height 28
type input "Bleu blanc pay 3"
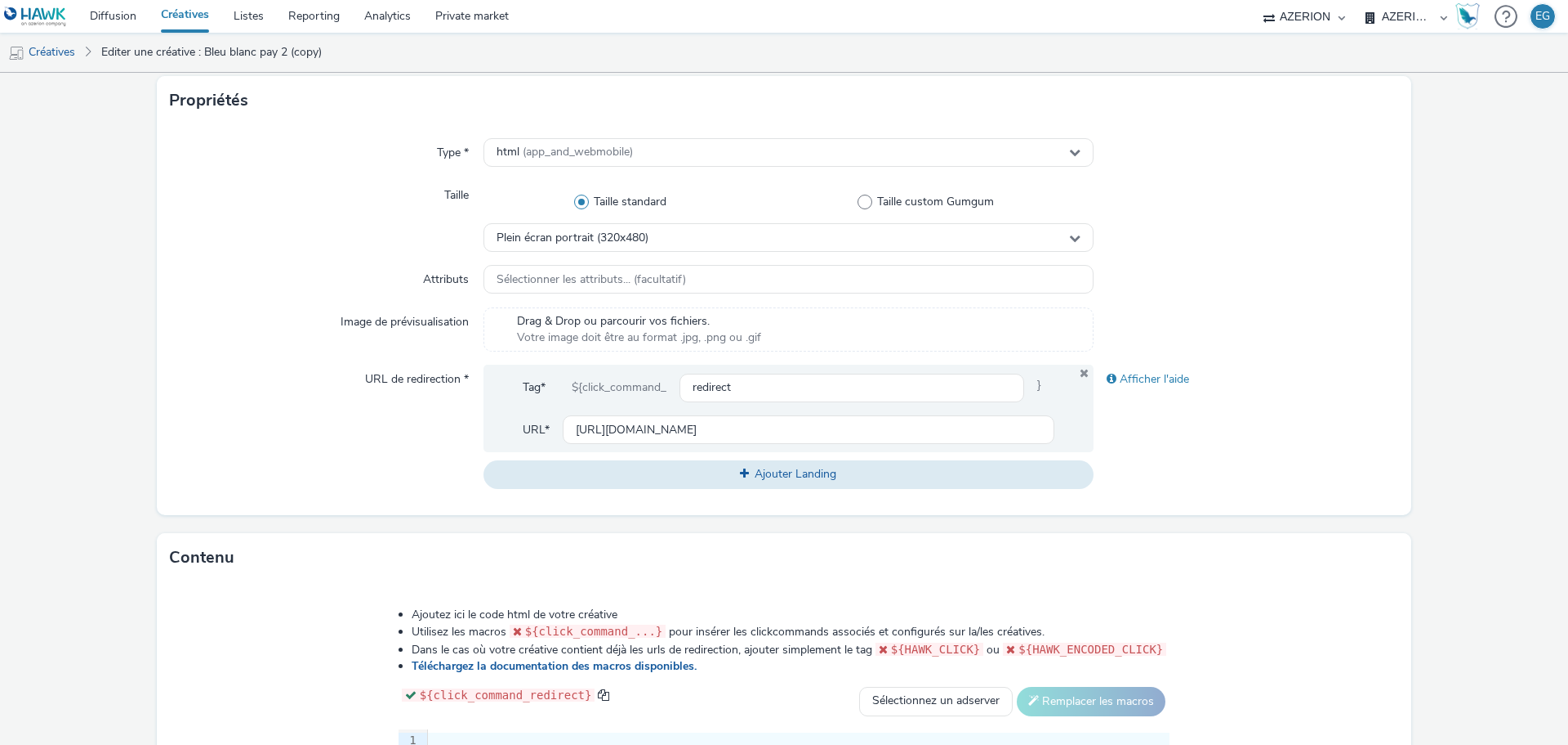
scroll to position [572, 0]
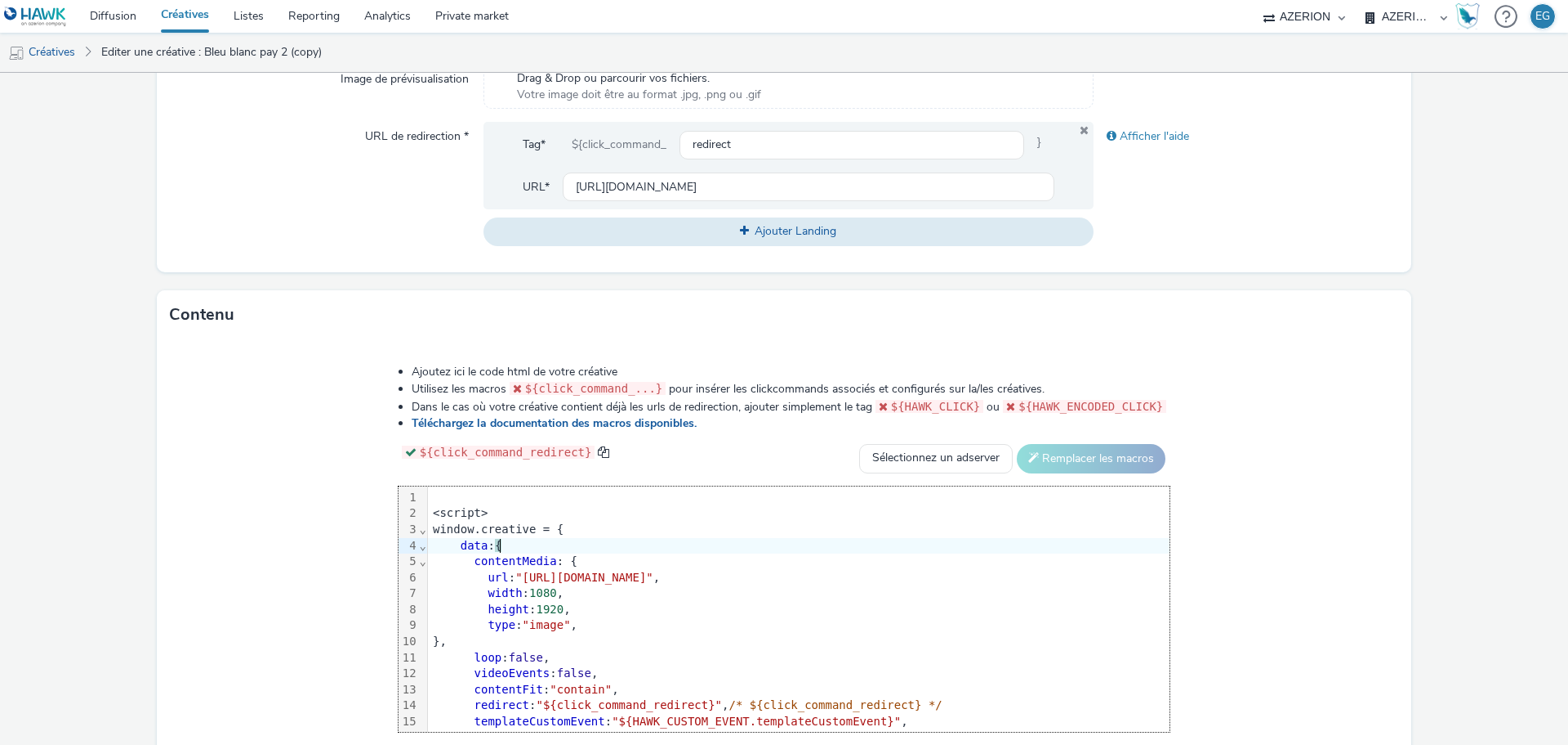
click at [572, 540] on div "data : {" at bounding box center [798, 546] width 742 height 16
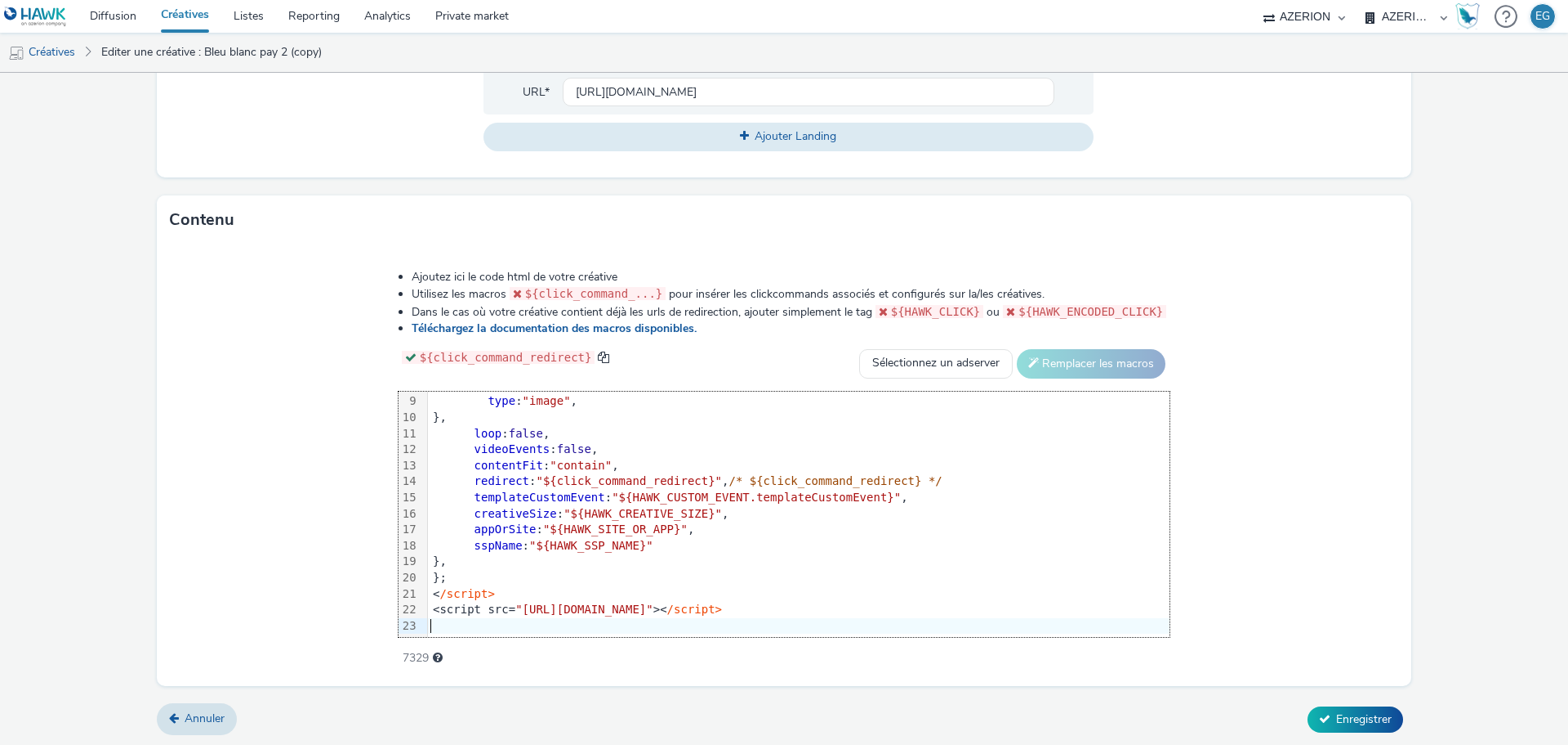
scroll to position [668, 0]
click at [1370, 721] on span "Enregistrer" at bounding box center [1364, 718] width 55 height 16
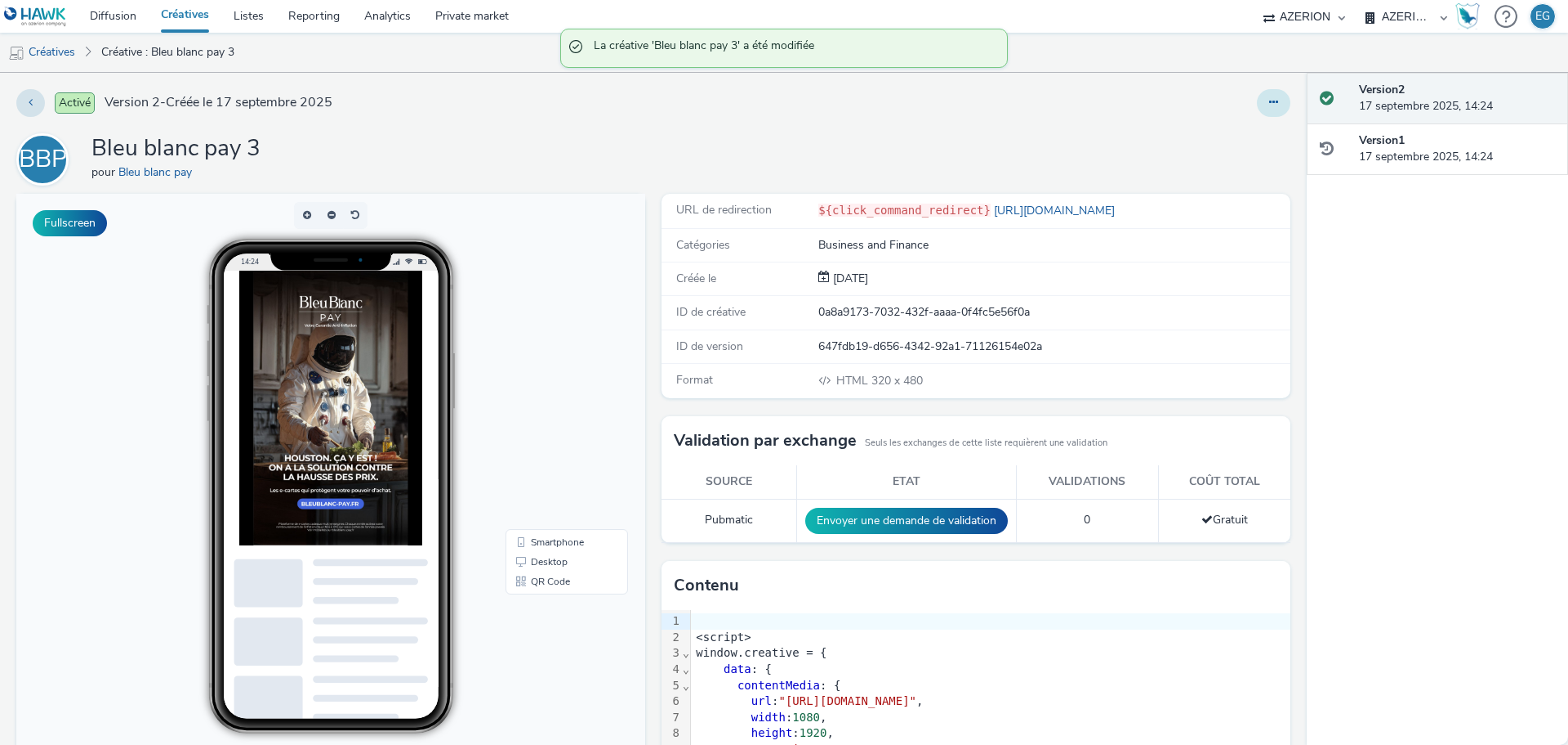
click at [1257, 106] on button at bounding box center [1274, 103] width 34 height 28
click at [1231, 168] on link "Dupliquer" at bounding box center [1230, 168] width 122 height 33
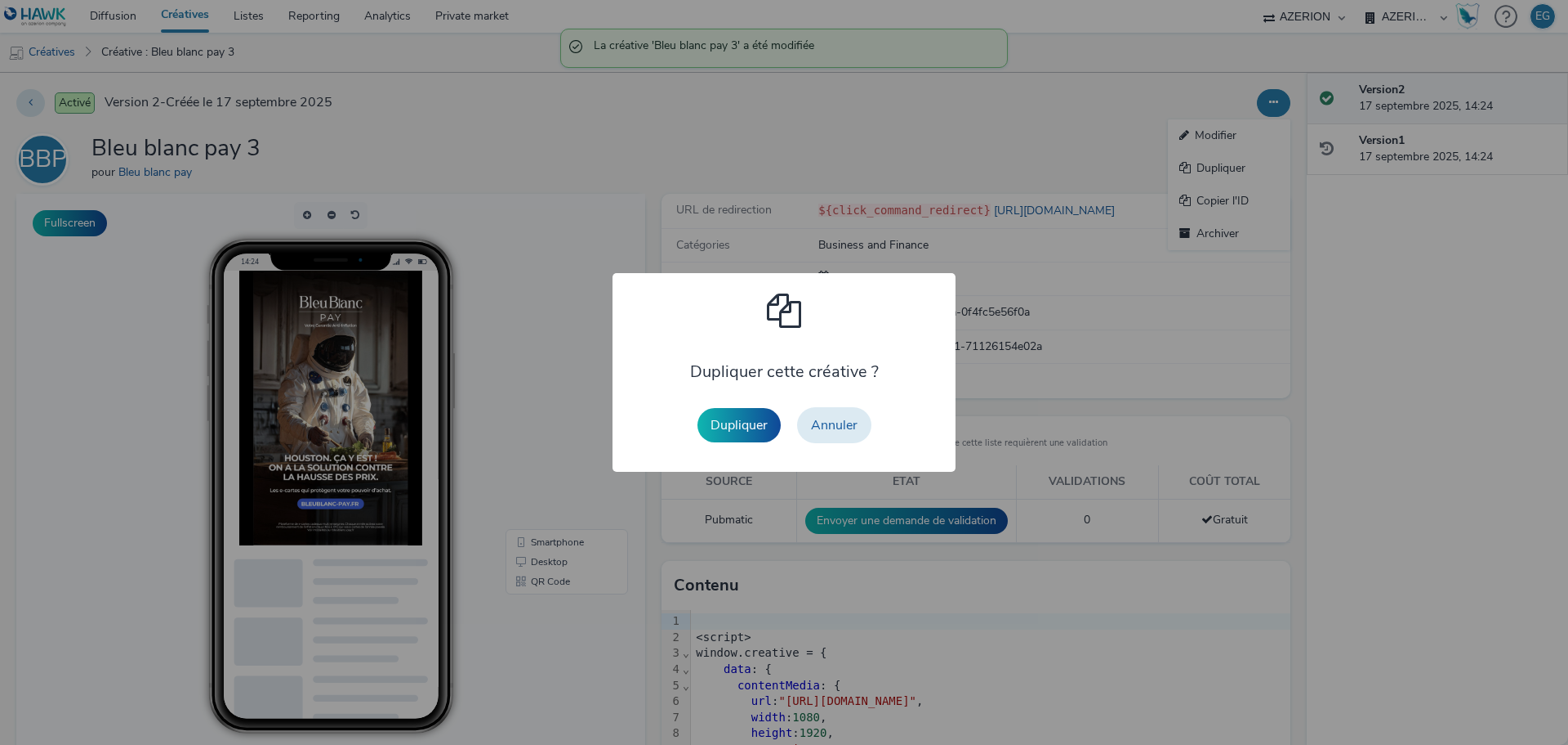
click at [726, 429] on button "Dupliquer" at bounding box center [739, 425] width 84 height 34
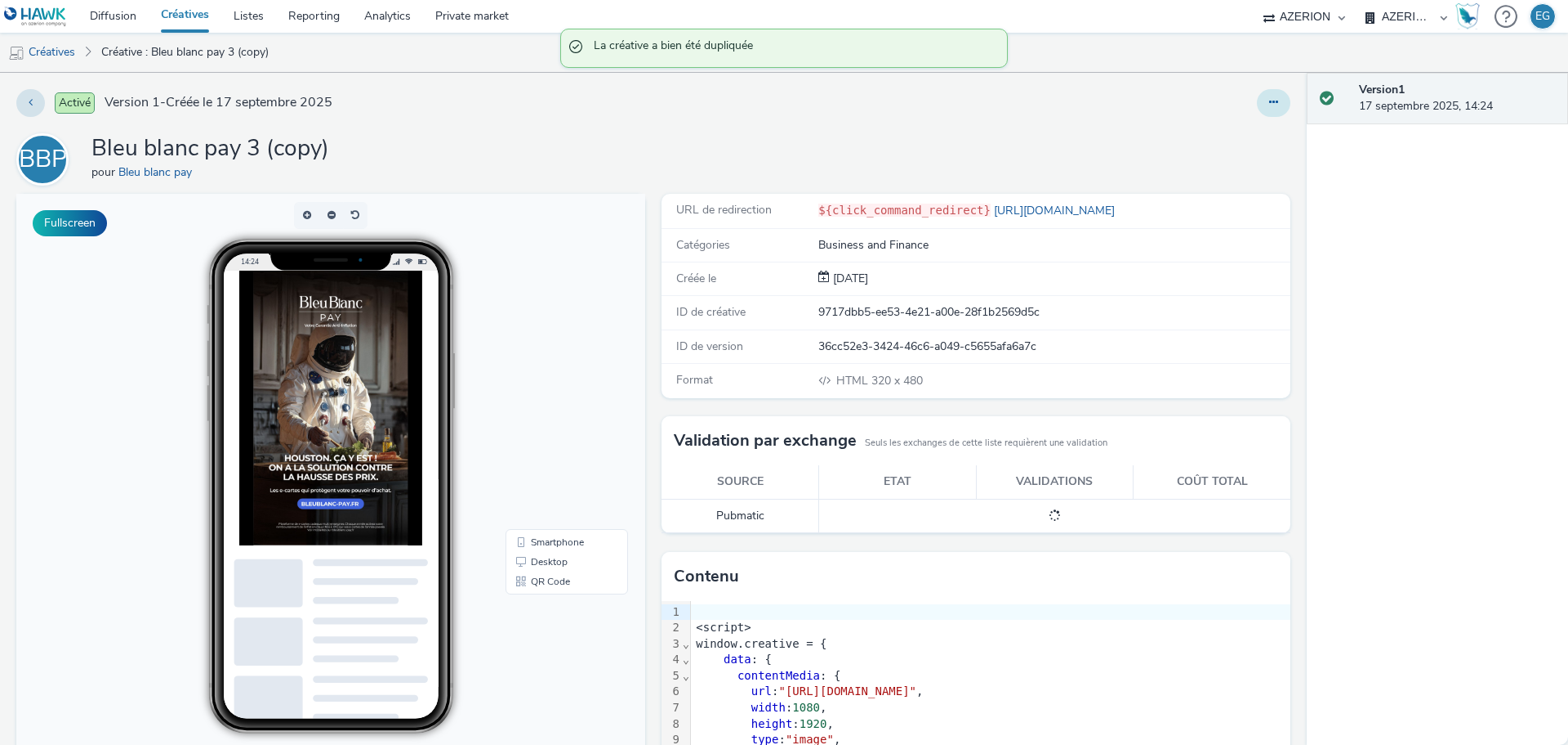
click at [1269, 104] on icon at bounding box center [1274, 103] width 9 height 11
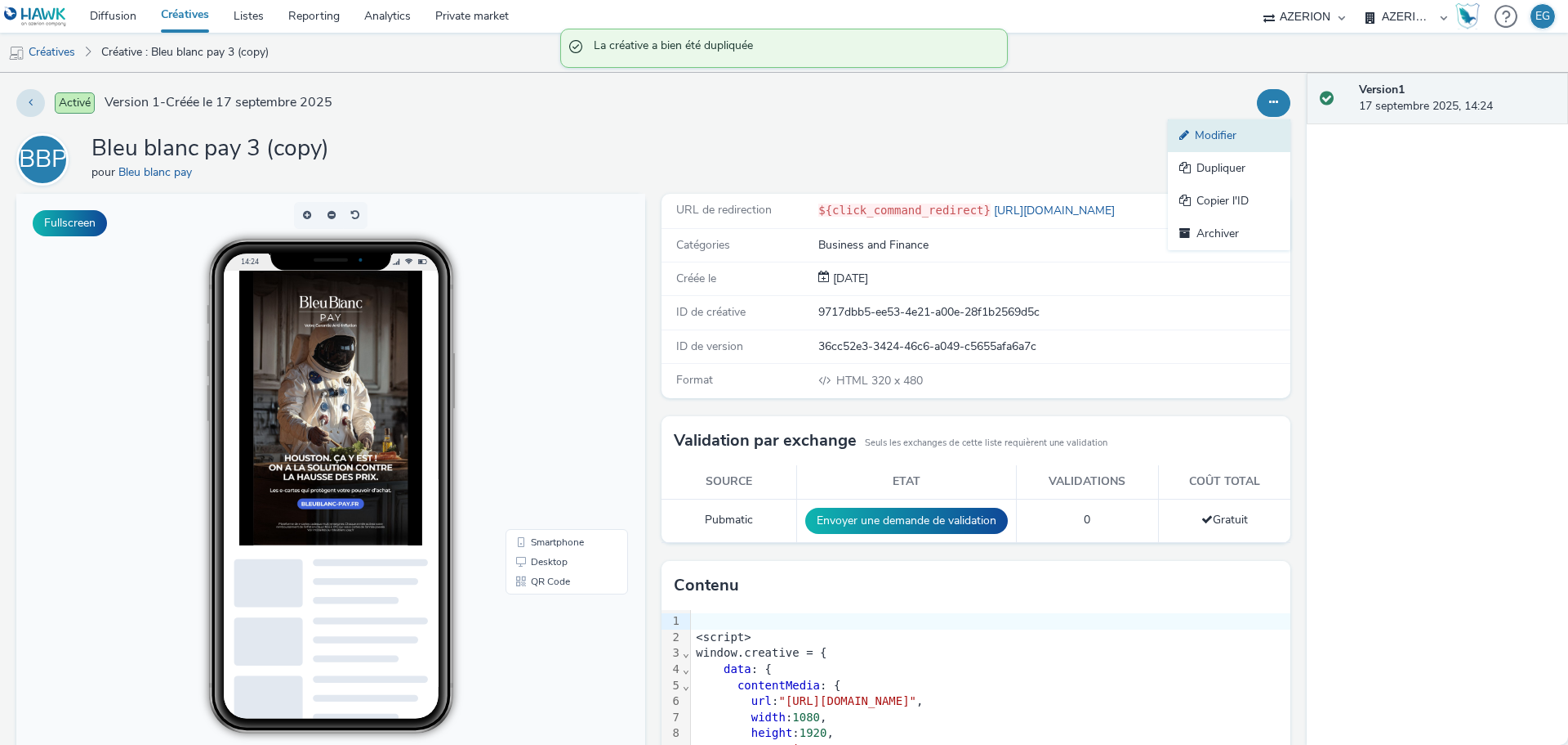
click at [1223, 139] on link "Modifier" at bounding box center [1230, 135] width 122 height 33
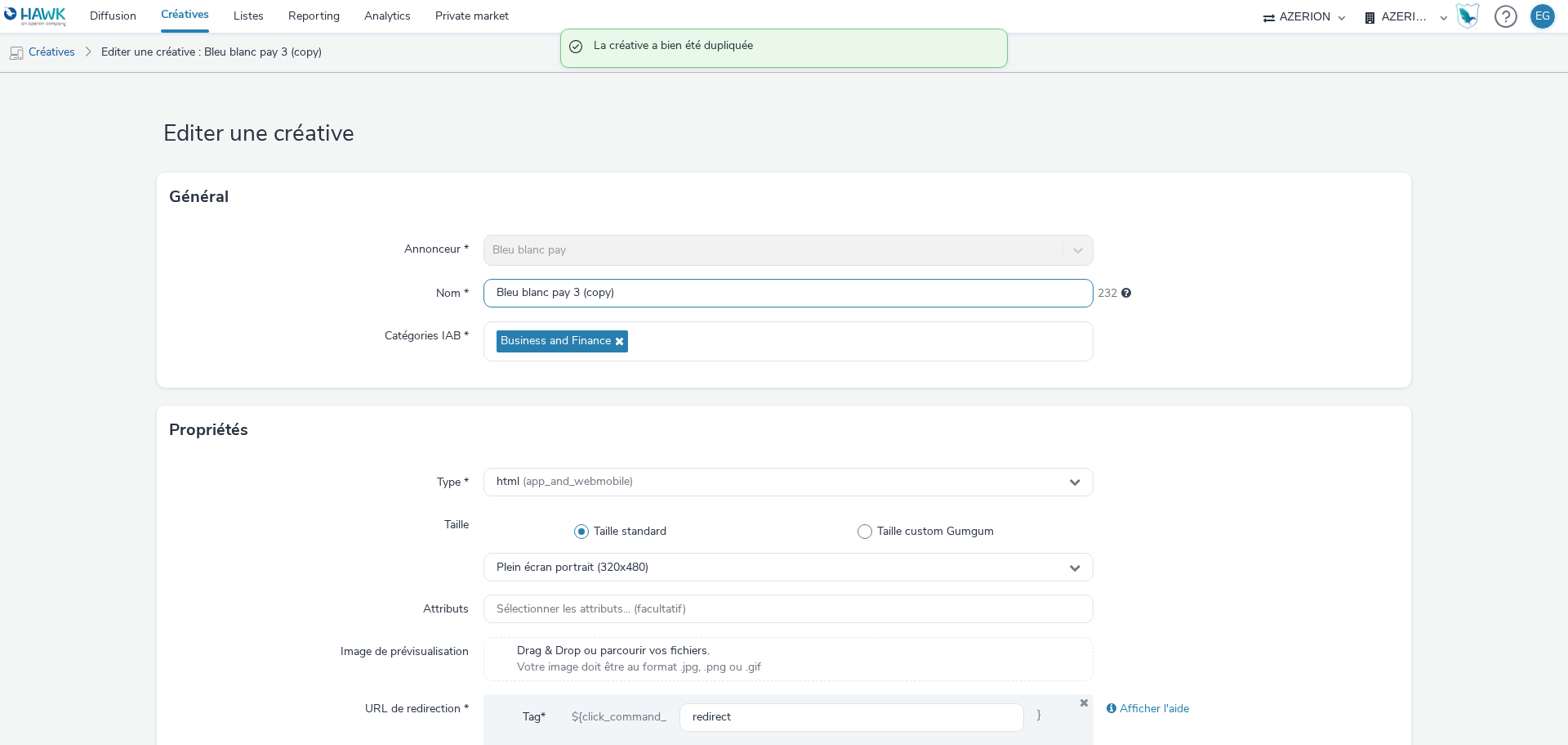
drag, startPoint x: 607, startPoint y: 294, endPoint x: 707, endPoint y: 309, distance: 101.1
click at [573, 294] on input "Bleu blanc pay 3 (copy)" at bounding box center [788, 293] width 610 height 28
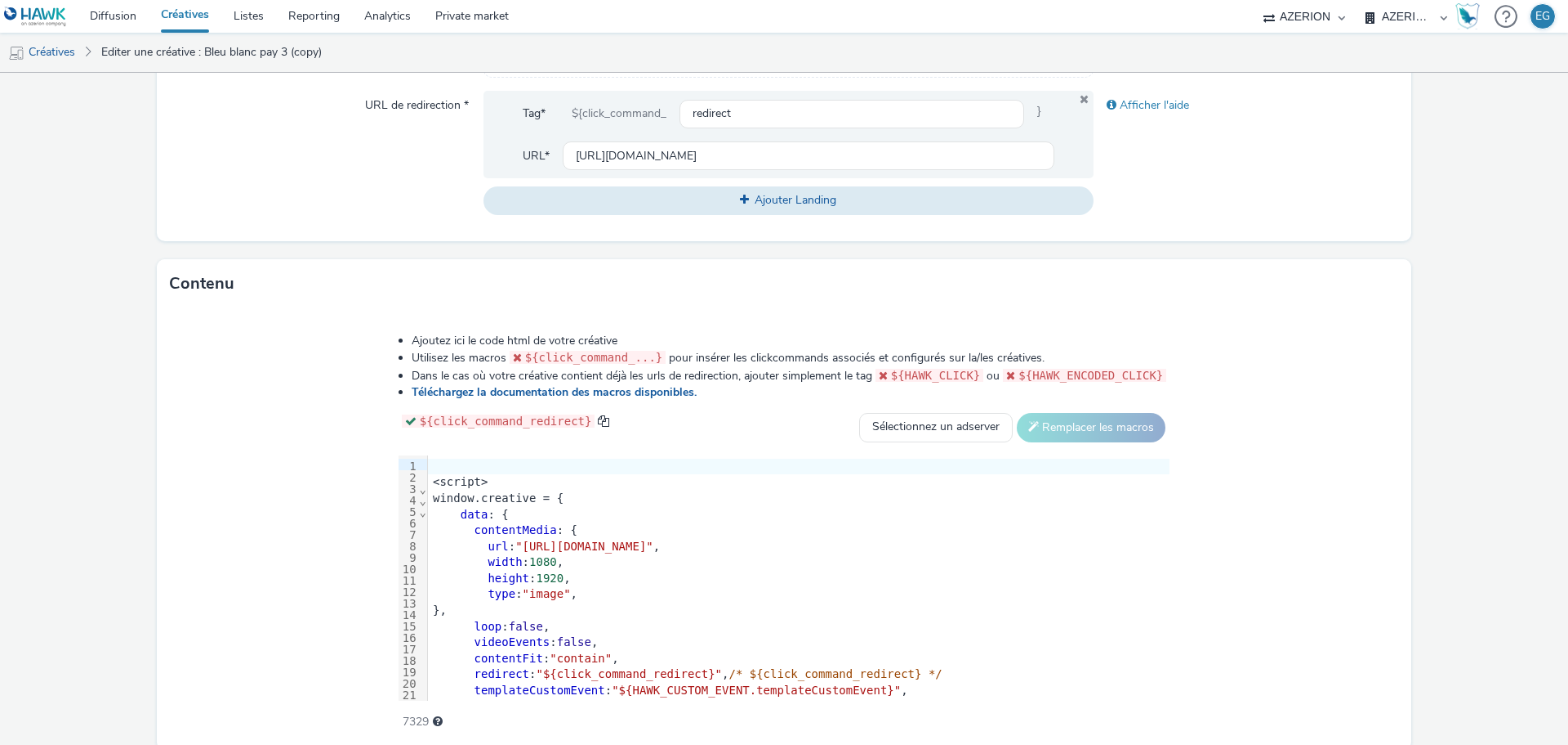
scroll to position [654, 0]
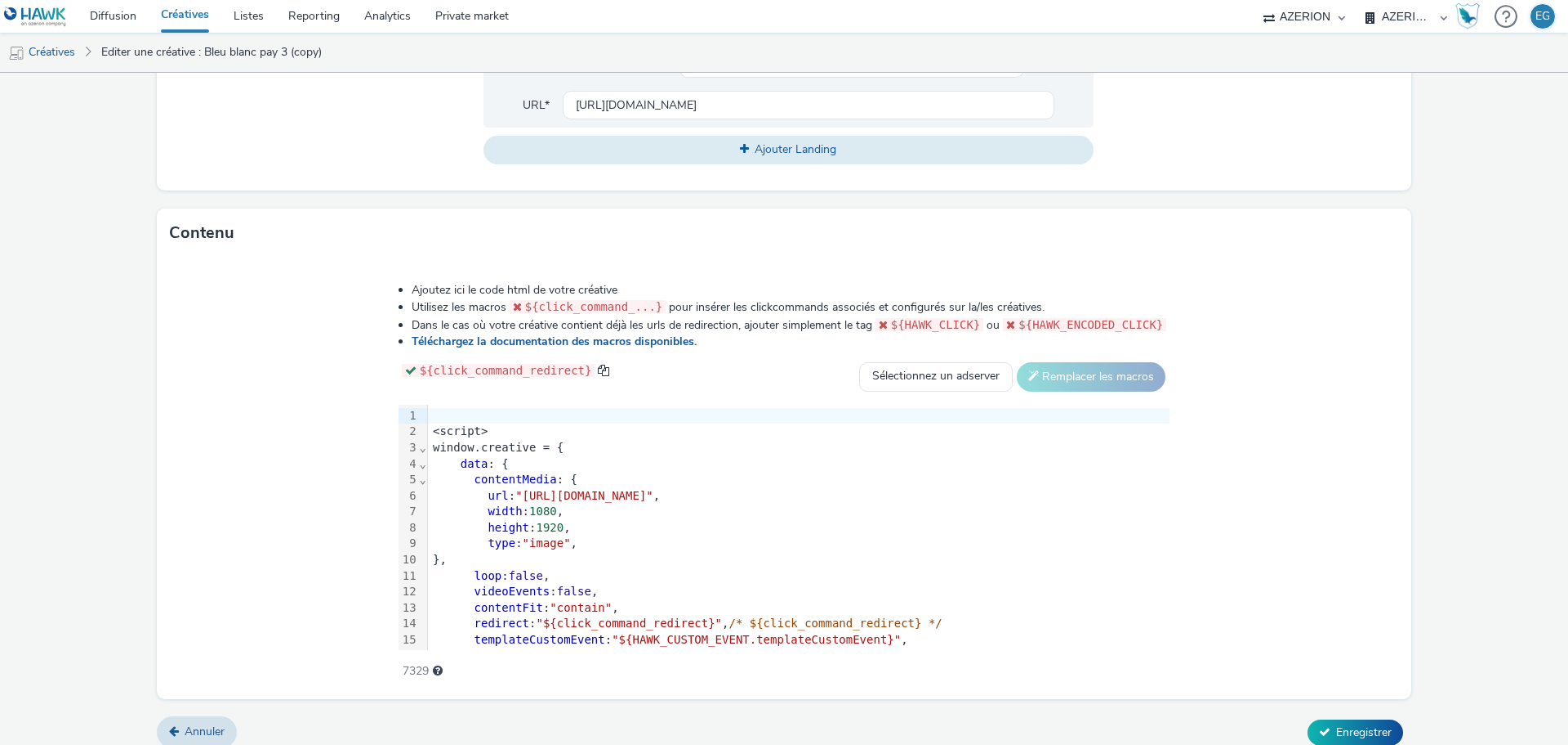
type input "Bleu blanc pay 4"
click at [653, 489] on span ""[URL][DOMAIN_NAME]"" at bounding box center [584, 496] width 138 height 13
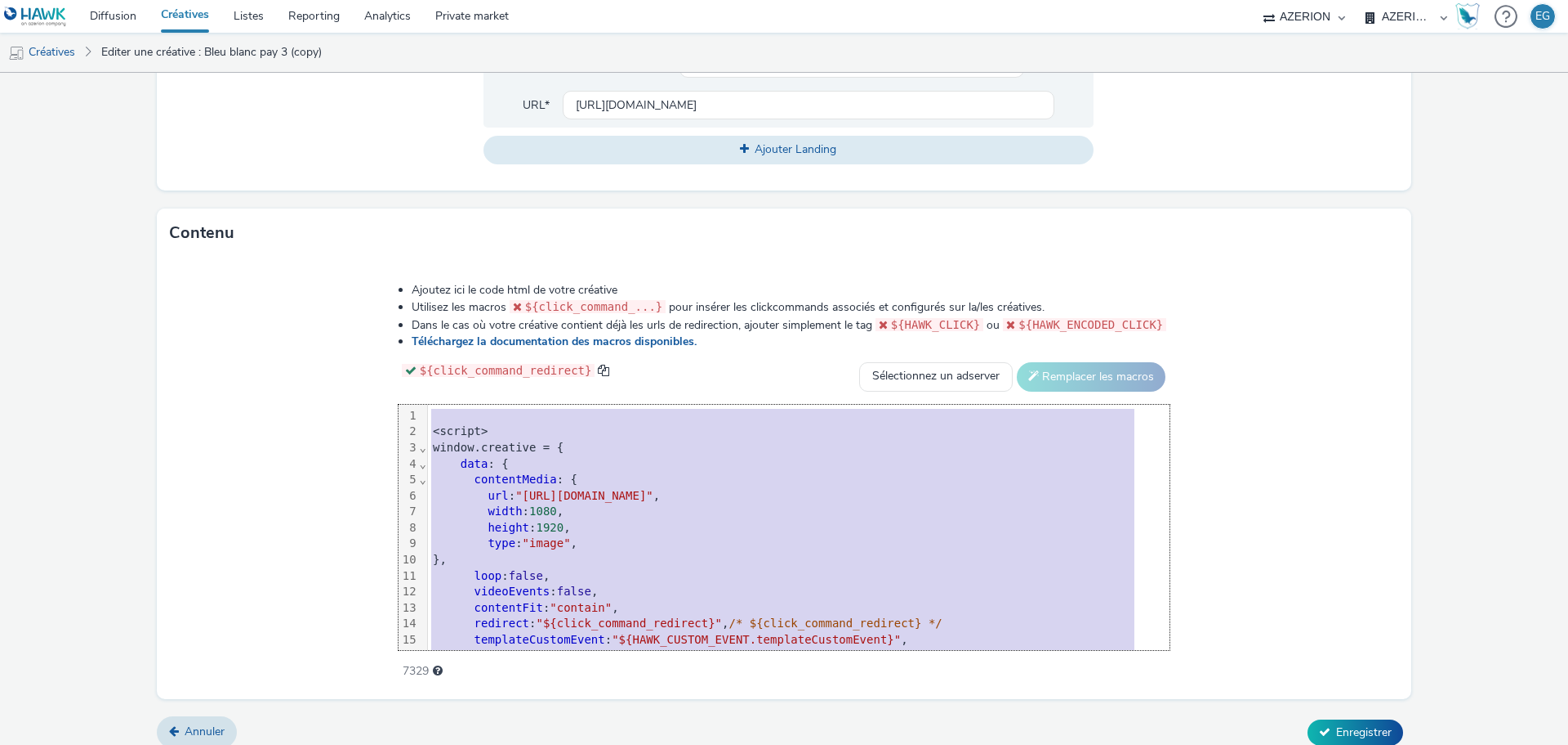
paste div
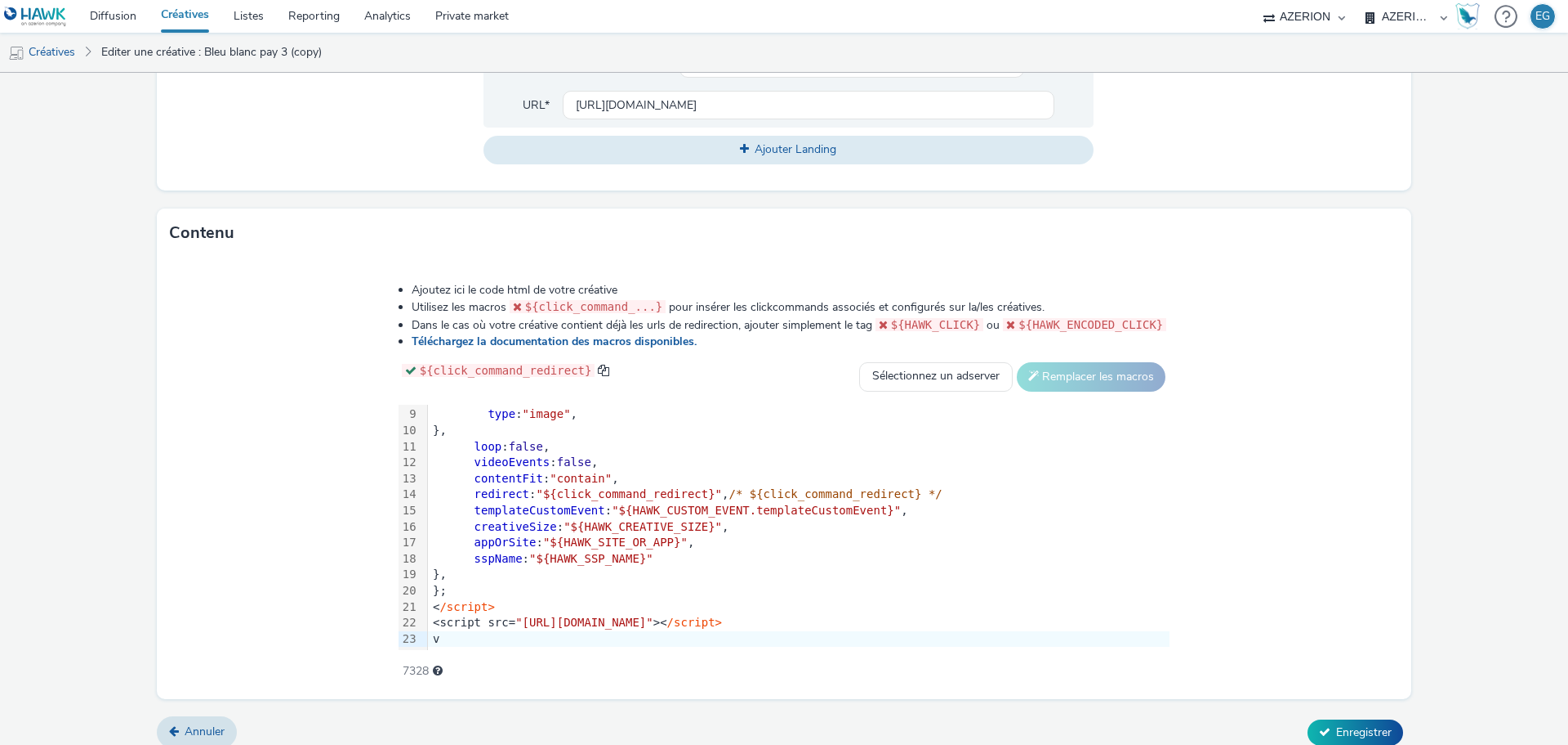
click at [1334, 718] on div "Annuler Enregistrer" at bounding box center [784, 732] width 1255 height 29
click at [1338, 731] on span "Enregistrer" at bounding box center [1364, 732] width 55 height 16
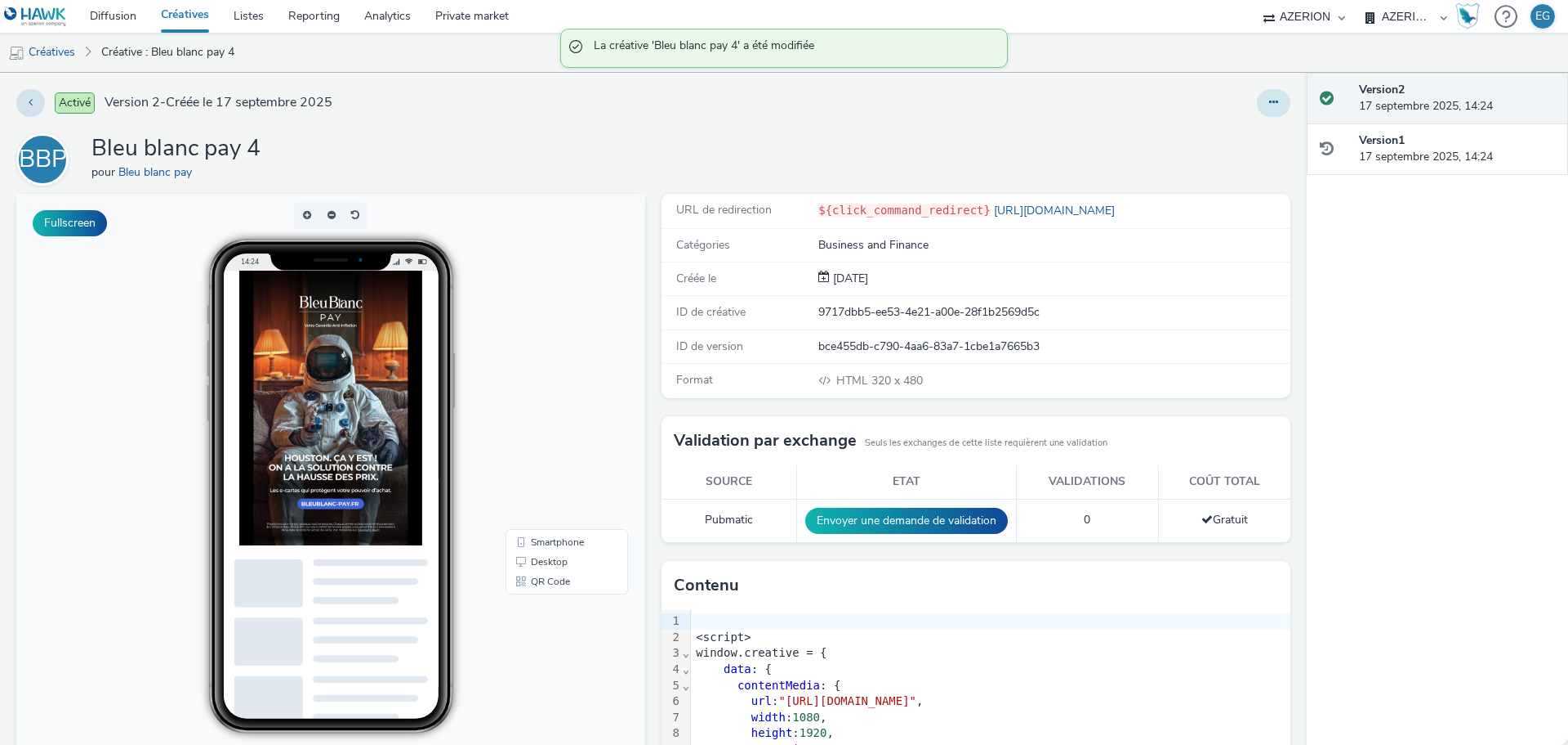
click at [1265, 109] on button at bounding box center [1274, 103] width 34 height 28
click at [1244, 165] on link "Dupliquer" at bounding box center [1230, 168] width 122 height 33
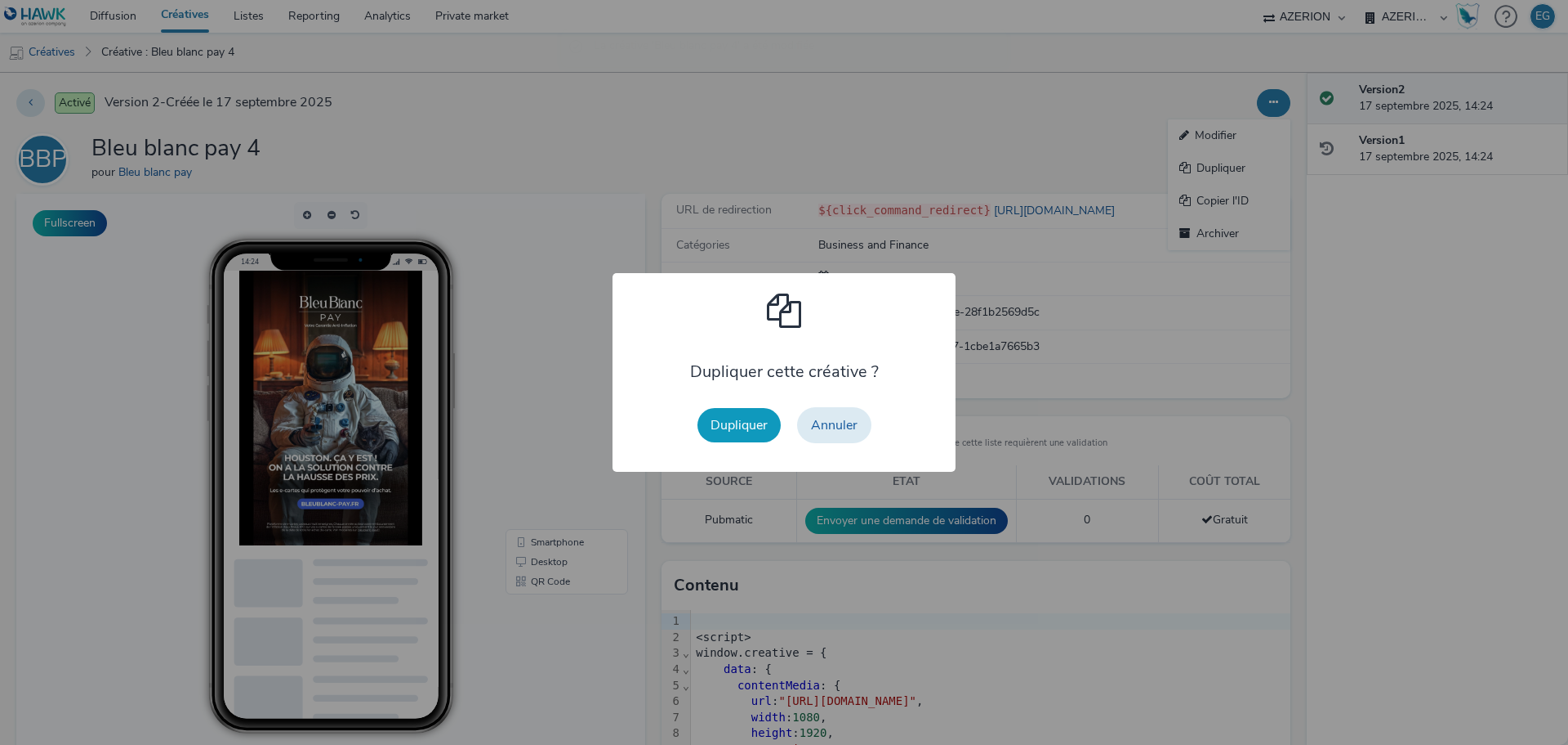
click at [738, 414] on button "Dupliquer" at bounding box center [739, 425] width 84 height 34
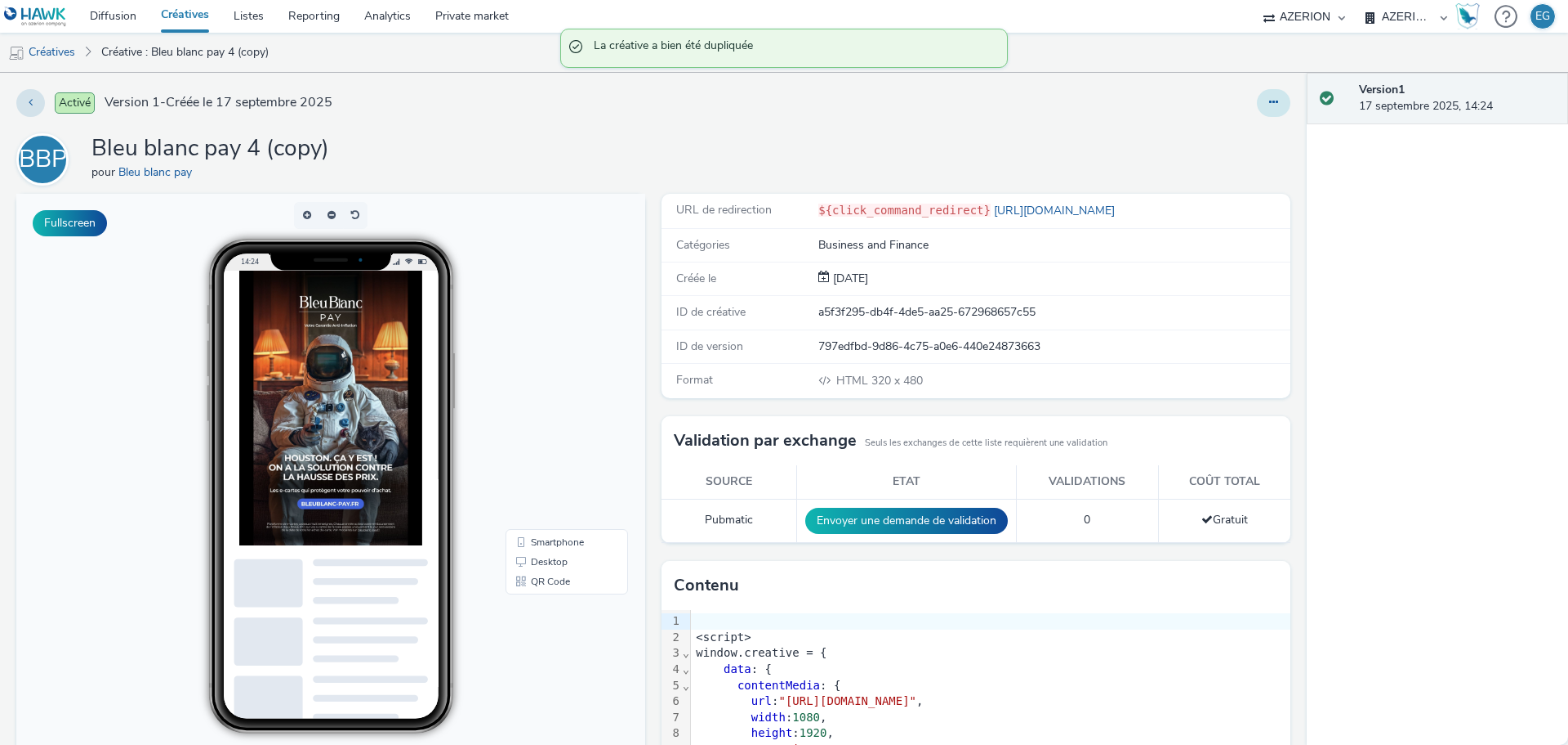
click at [1258, 108] on button at bounding box center [1274, 103] width 34 height 28
click at [1211, 134] on link "Modifier" at bounding box center [1230, 135] width 122 height 33
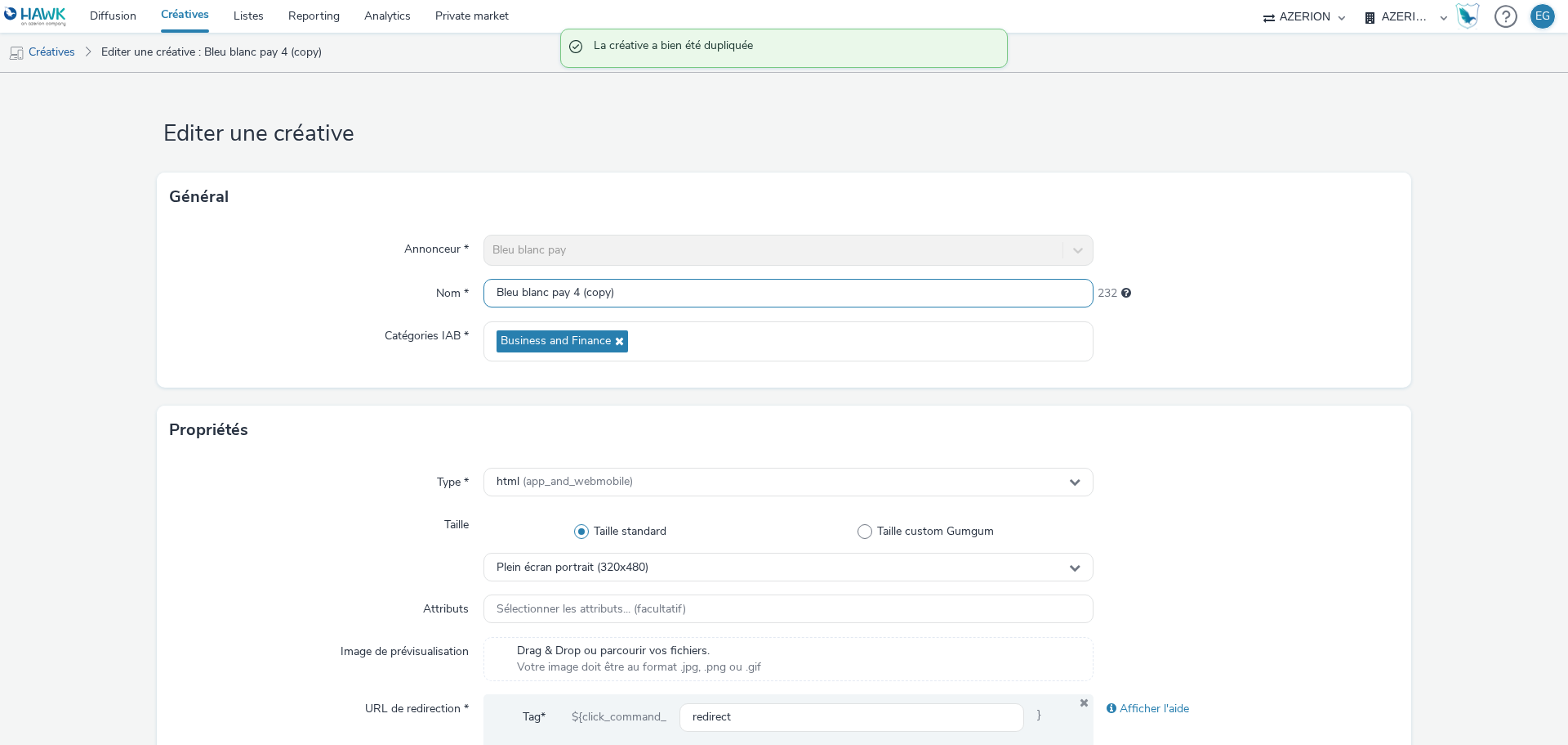
drag, startPoint x: 635, startPoint y: 294, endPoint x: 572, endPoint y: 296, distance: 63.0
click at [572, 296] on input "Bleu blanc pay 4 (copy)" at bounding box center [788, 293] width 610 height 28
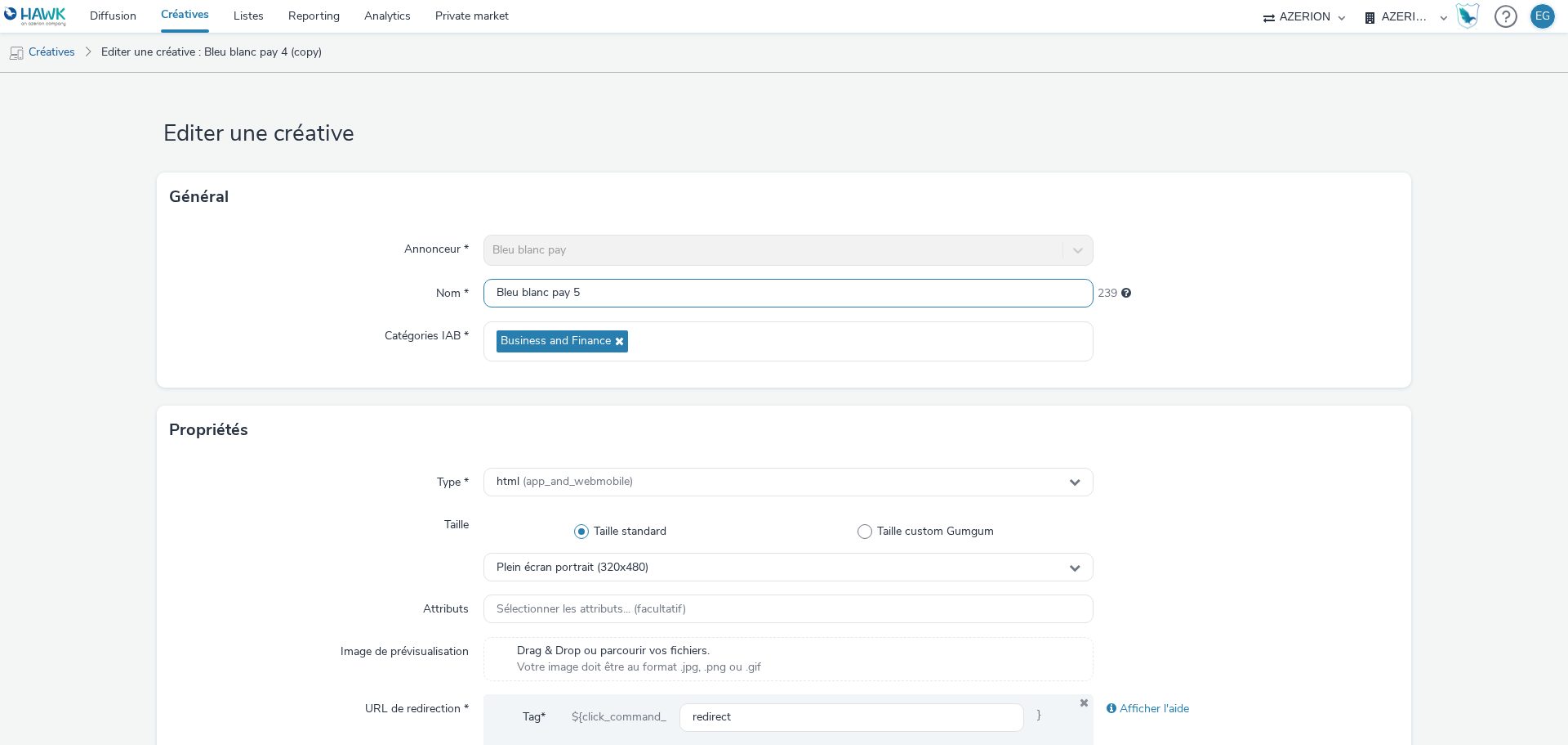
type input "Bleu blanc pay 5"
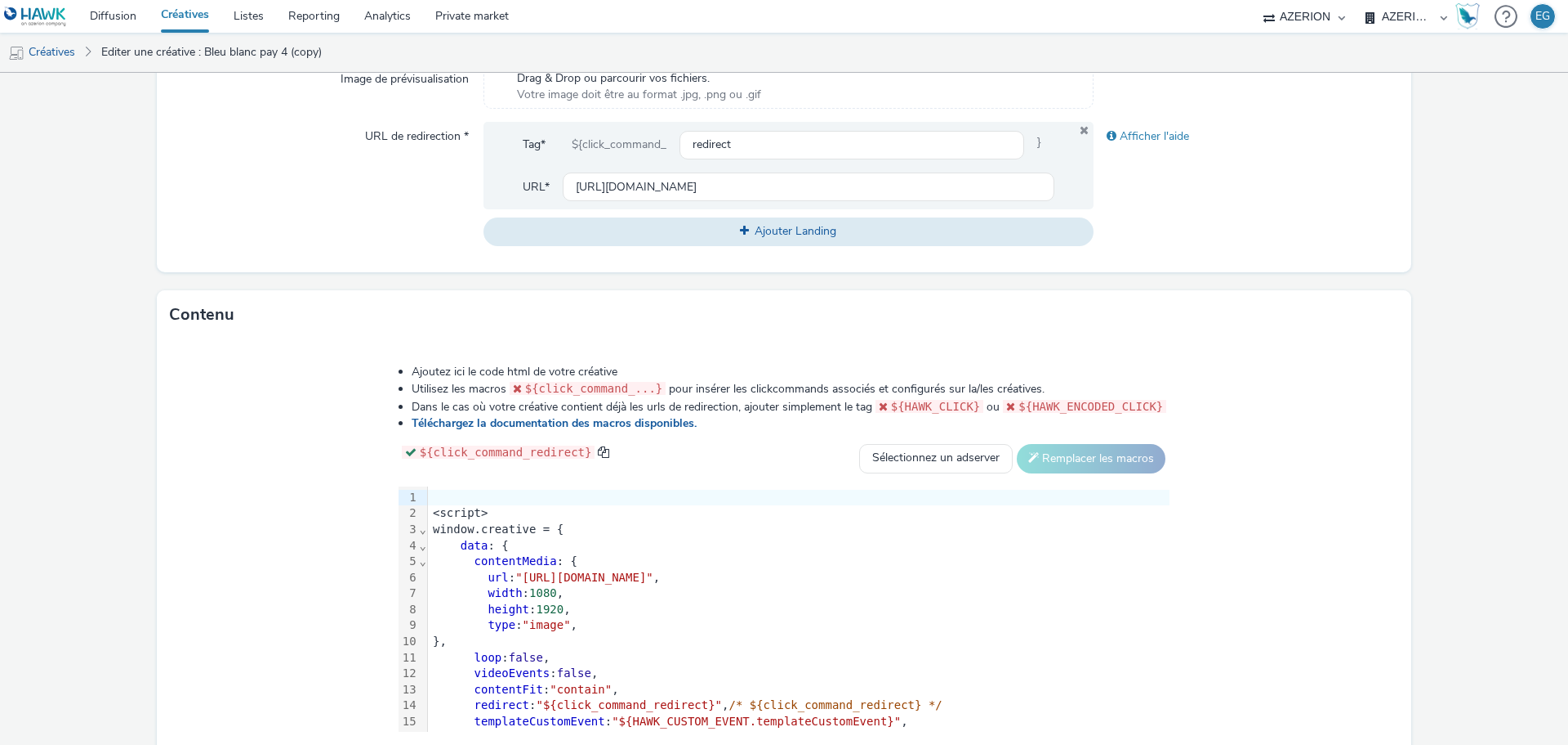
click at [635, 531] on div "window.creative = {" at bounding box center [798, 529] width 742 height 16
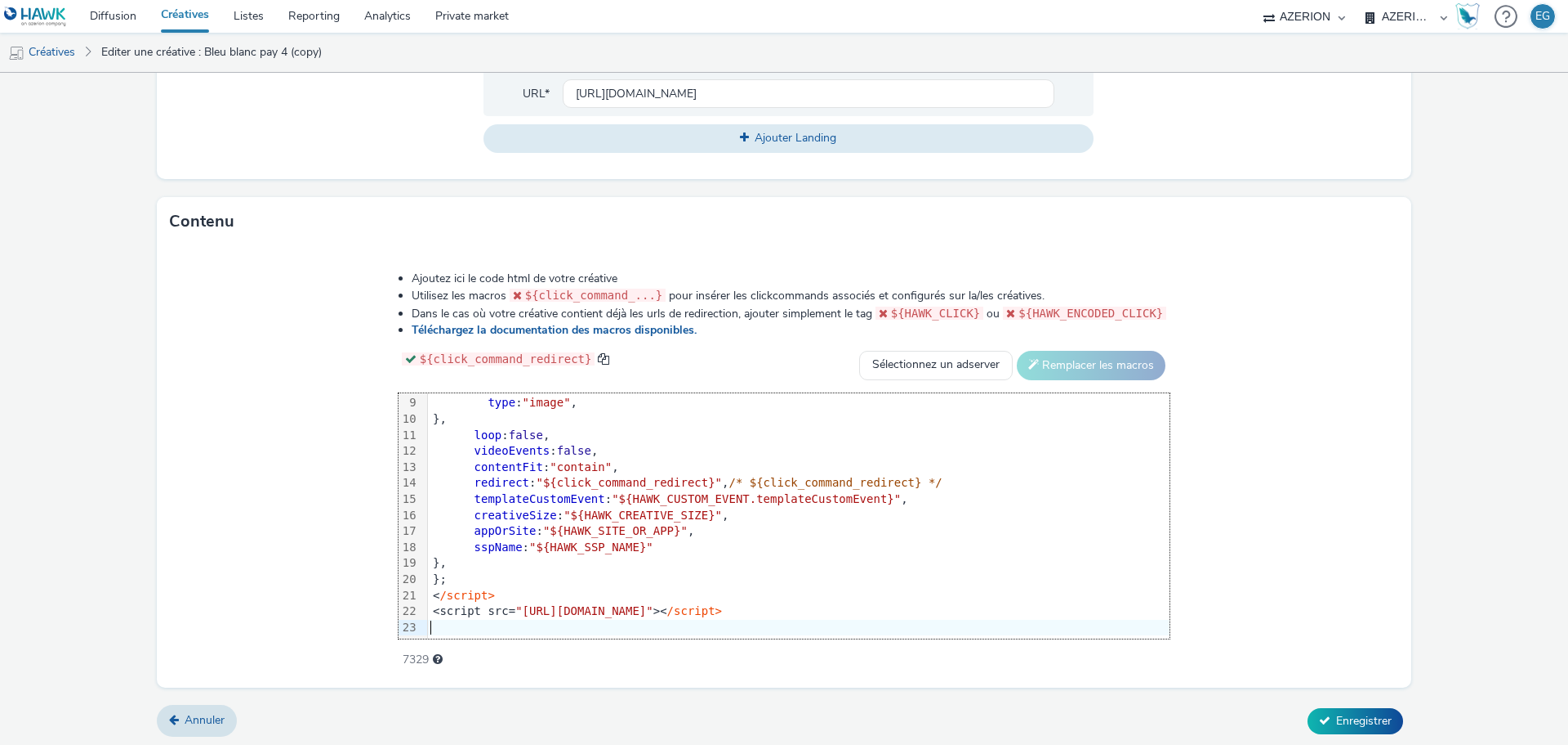
scroll to position [0, 0]
click at [1345, 705] on button "Enregistrer" at bounding box center [1356, 719] width 96 height 26
